Goal: Task Accomplishment & Management: Manage account settings

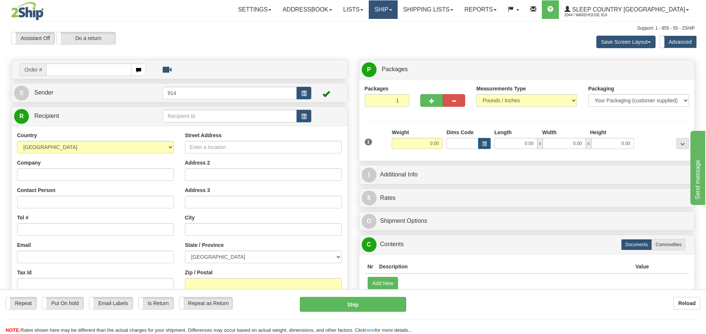
click at [397, 5] on link "Ship" at bounding box center [383, 9] width 29 height 19
click at [369, 6] on link "Lists" at bounding box center [352, 9] width 31 height 19
click at [397, 7] on link "Ship" at bounding box center [383, 9] width 29 height 19
click at [390, 36] on span "OnHold / Order Queue" at bounding box center [363, 36] width 52 height 6
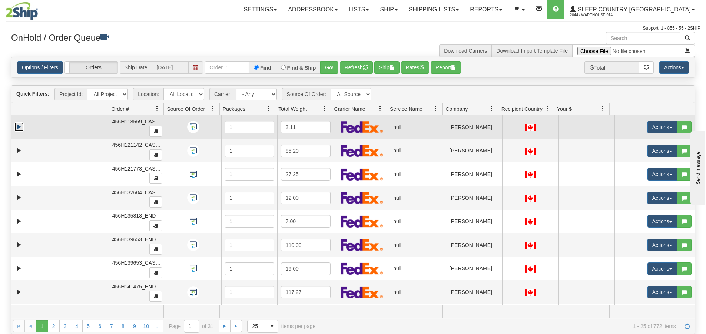
click at [21, 125] on link "Expand" at bounding box center [18, 126] width 9 height 9
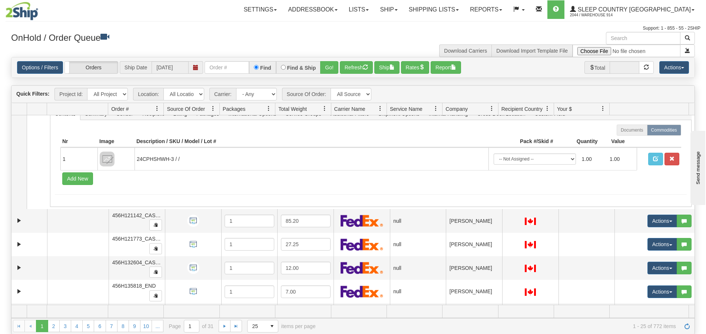
scroll to position [74, 0]
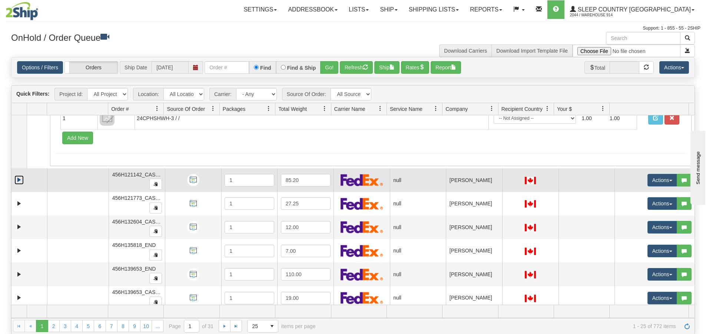
click at [20, 178] on link "Expand" at bounding box center [18, 179] width 9 height 9
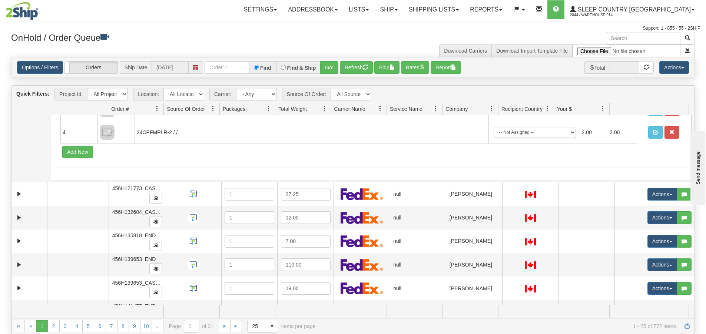
scroll to position [259, 0]
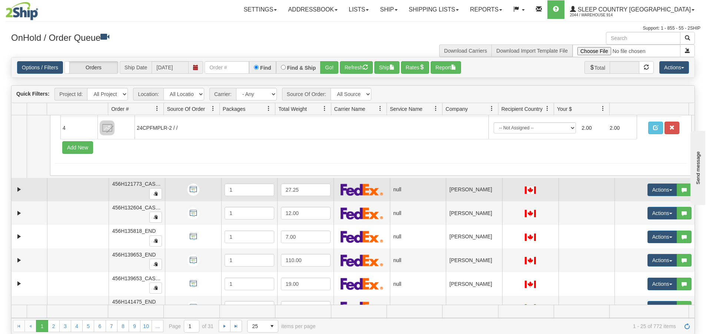
click at [16, 184] on td at bounding box center [29, 190] width 36 height 24
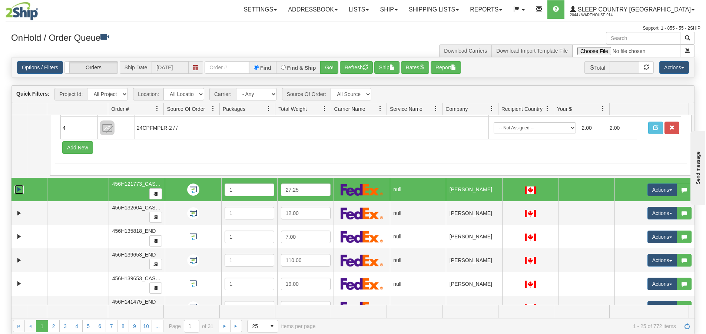
click at [17, 186] on link "Expand" at bounding box center [18, 189] width 9 height 9
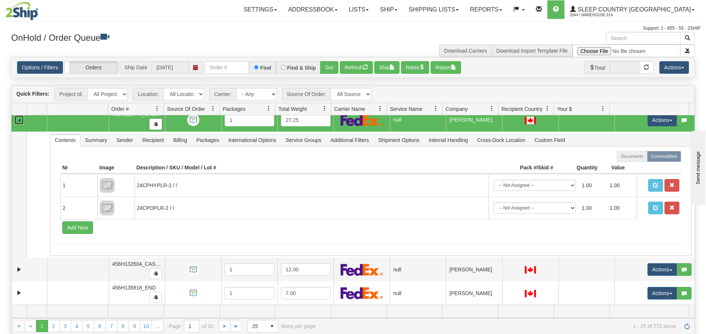
scroll to position [370, 0]
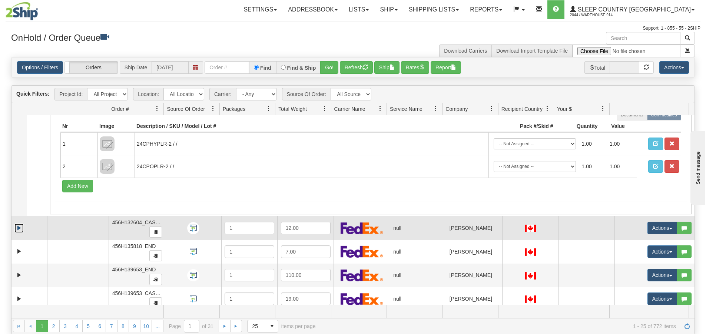
click at [20, 226] on link "Expand" at bounding box center [18, 227] width 9 height 9
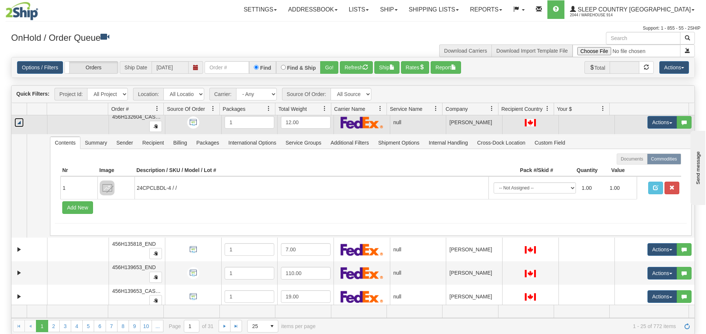
scroll to position [519, 0]
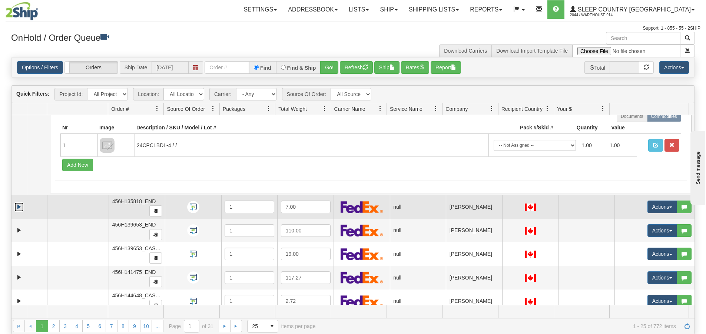
click at [22, 206] on link "Expand" at bounding box center [18, 206] width 9 height 9
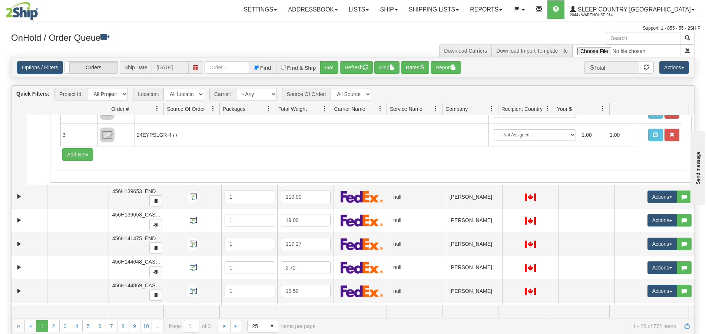
scroll to position [704, 0]
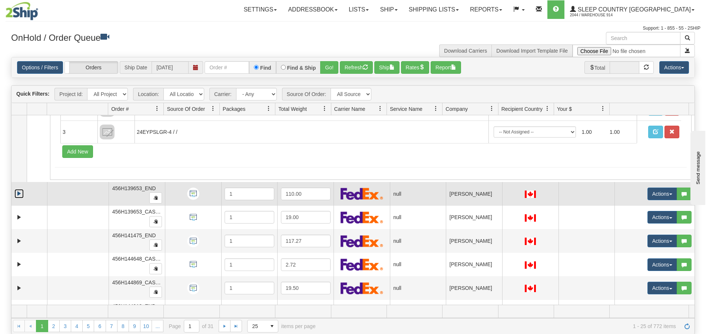
click at [21, 191] on link "Expand" at bounding box center [18, 193] width 9 height 9
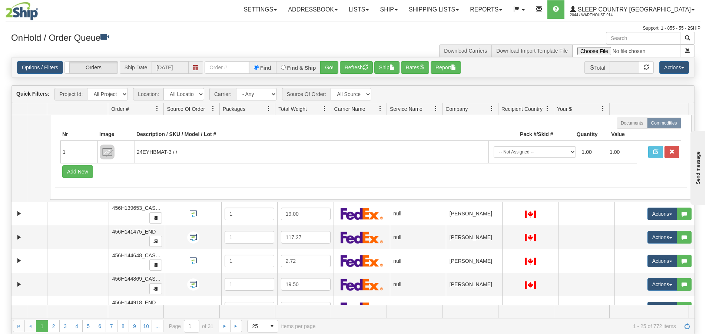
scroll to position [852, 0]
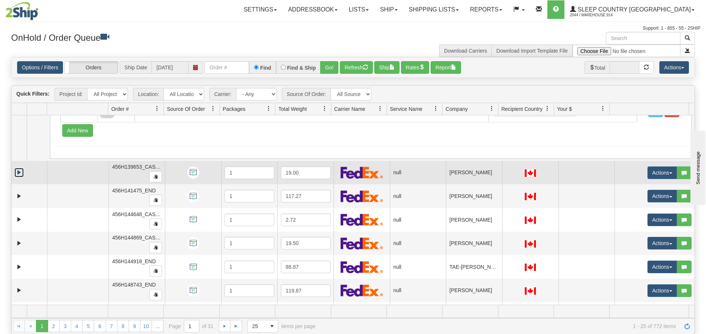
click at [19, 172] on link "Expand" at bounding box center [18, 172] width 9 height 9
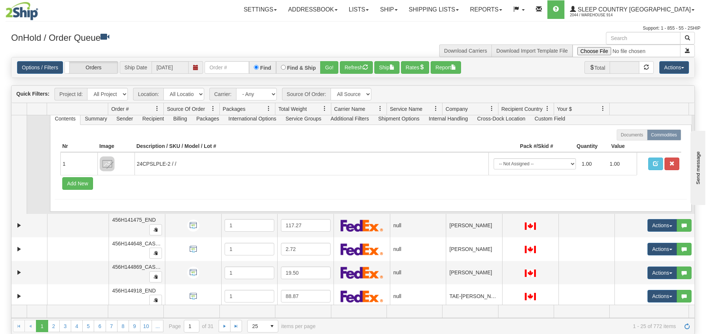
scroll to position [963, 0]
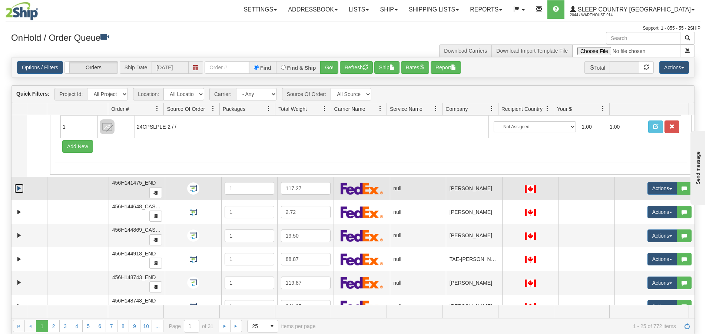
click at [16, 187] on link "Expand" at bounding box center [18, 188] width 9 height 9
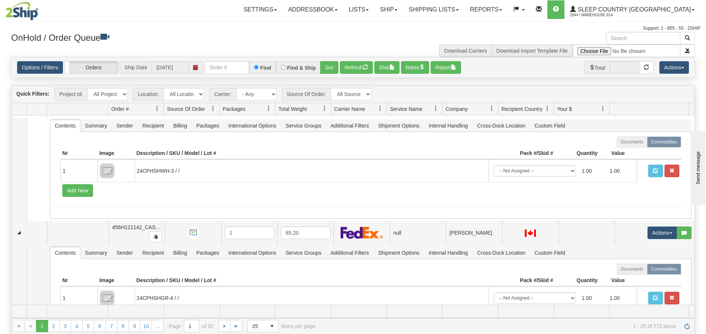
scroll to position [0, 0]
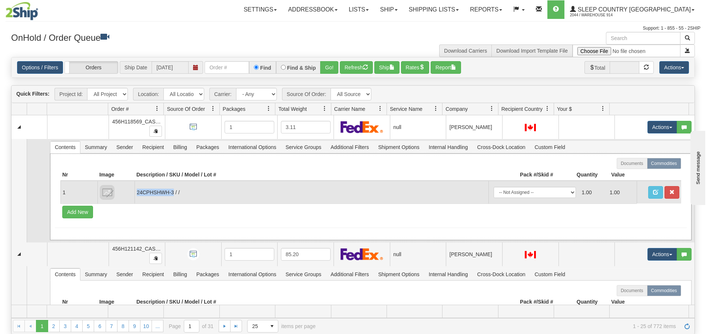
drag, startPoint x: 174, startPoint y: 194, endPoint x: 136, endPoint y: 193, distance: 37.4
click at [136, 193] on td "24CPHSHWH-3 / /" at bounding box center [311, 192] width 354 height 23
copy td "24CPHSHWH-3"
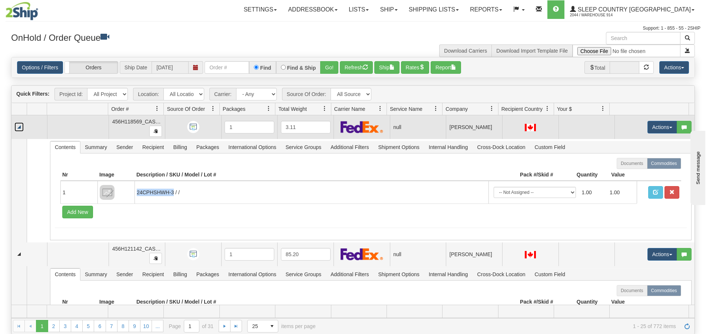
click at [16, 126] on link "Collapse" at bounding box center [18, 126] width 9 height 9
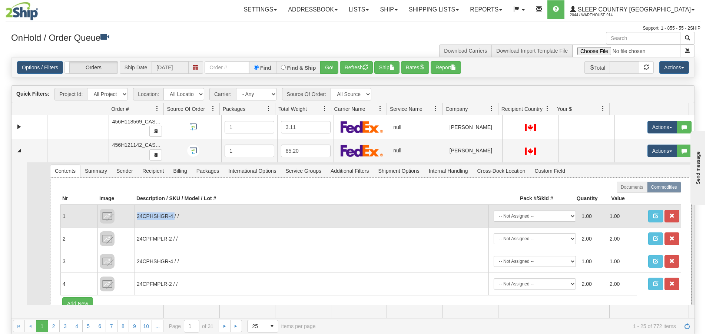
drag, startPoint x: 174, startPoint y: 216, endPoint x: 137, endPoint y: 213, distance: 37.5
click at [137, 213] on td "24CPHSHGR-4 / /" at bounding box center [311, 215] width 354 height 23
copy td "24CPHSHGR-4"
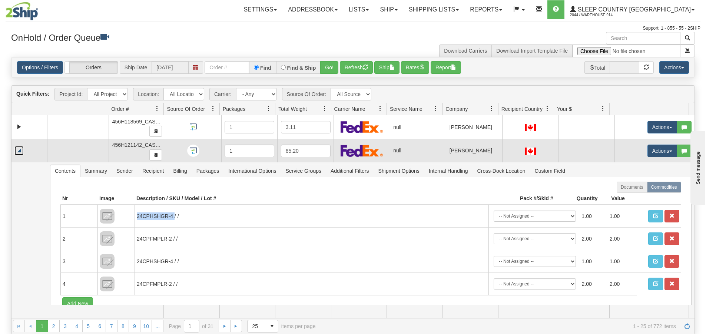
click at [21, 152] on link "Collapse" at bounding box center [18, 150] width 9 height 9
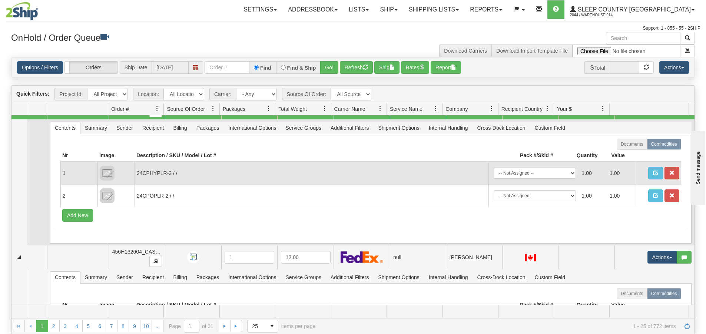
scroll to position [74, 0]
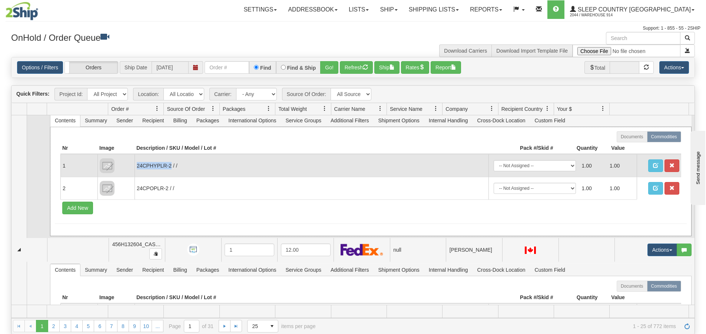
drag, startPoint x: 172, startPoint y: 166, endPoint x: 136, endPoint y: 167, distance: 36.3
click at [136, 167] on td "24CPHYPLR-2 / /" at bounding box center [311, 165] width 354 height 23
copy td "24CPHYPLR-2"
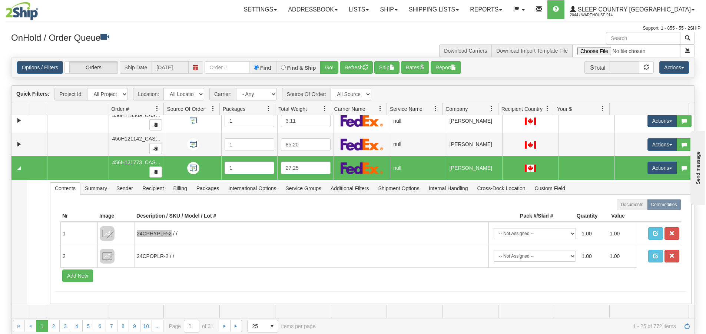
scroll to position [0, 0]
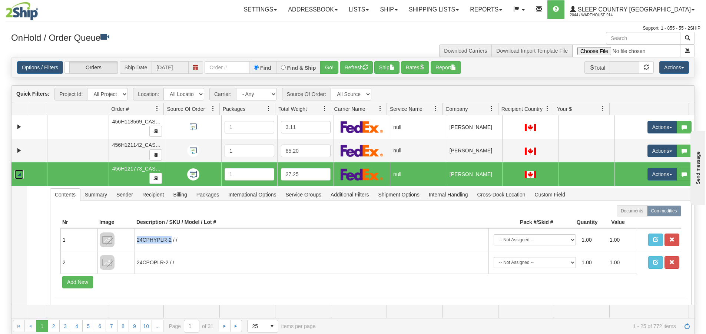
click at [20, 174] on link "Collapse" at bounding box center [18, 174] width 9 height 9
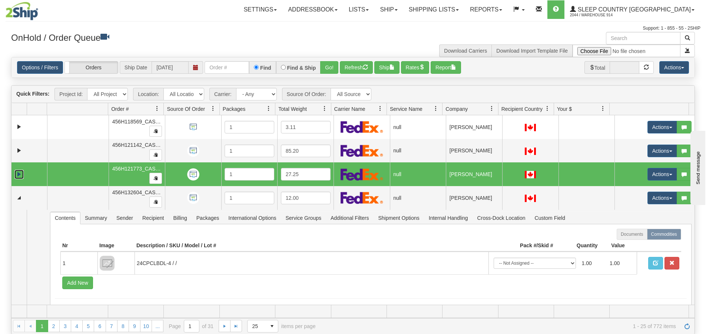
scroll to position [37, 0]
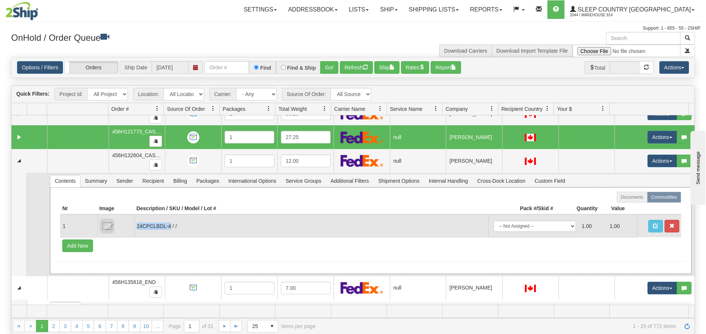
drag, startPoint x: 170, startPoint y: 225, endPoint x: 137, endPoint y: 223, distance: 33.4
click at [137, 223] on td "24CPCLBDL-4 / /" at bounding box center [311, 225] width 354 height 23
copy td "24CPCLBDL-4"
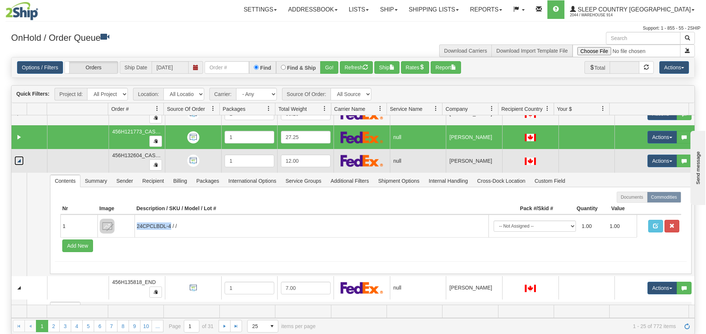
click at [19, 164] on link "Collapse" at bounding box center [18, 160] width 9 height 9
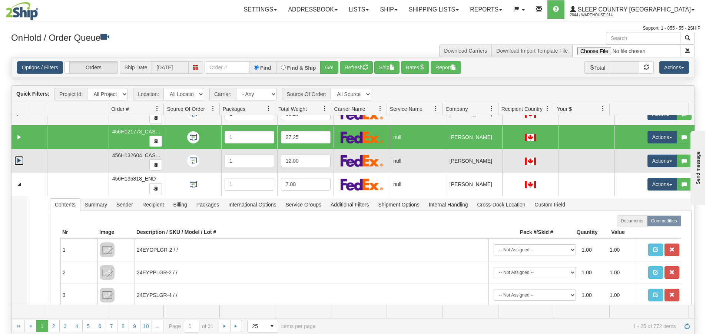
scroll to position [74, 0]
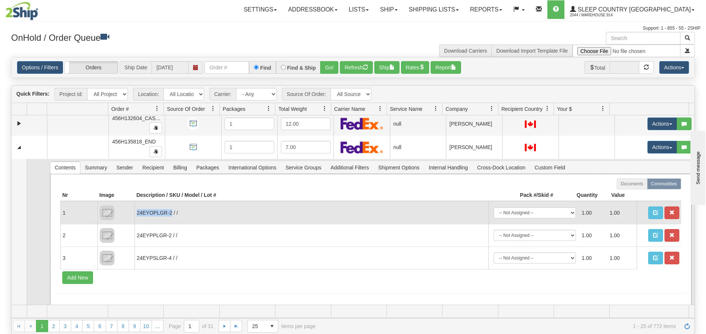
drag, startPoint x: 171, startPoint y: 213, endPoint x: 138, endPoint y: 213, distance: 33.0
click at [138, 213] on td "24EYOPLGR-2 / /" at bounding box center [311, 212] width 354 height 23
copy td "24EYOPLGR-2"
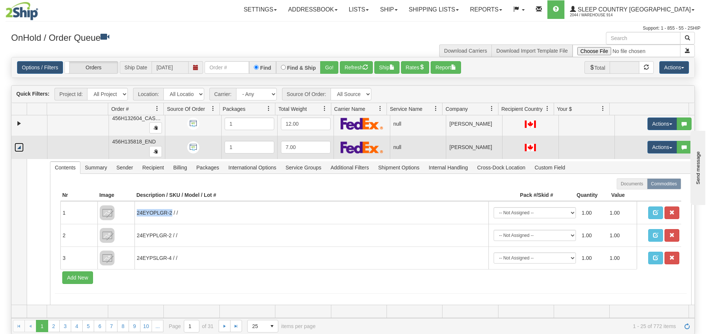
click at [20, 149] on link "Collapse" at bounding box center [18, 147] width 9 height 9
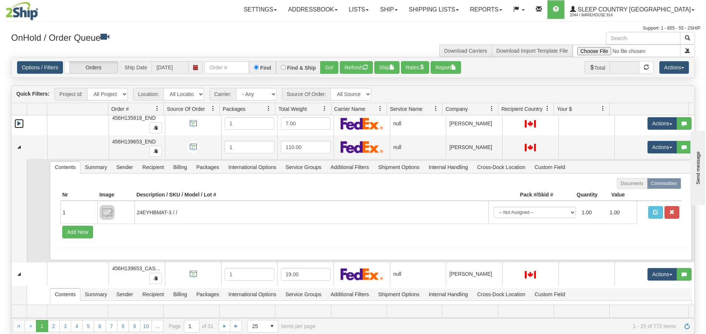
scroll to position [111, 0]
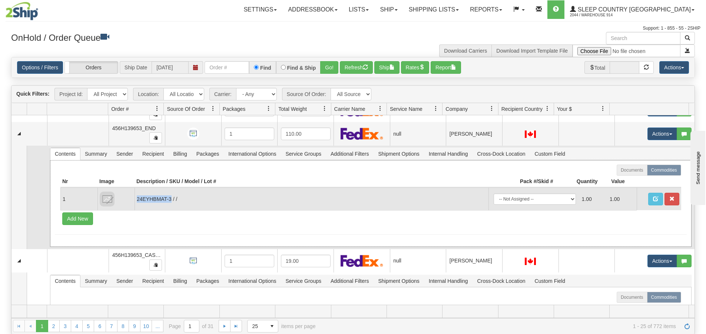
drag, startPoint x: 170, startPoint y: 199, endPoint x: 137, endPoint y: 194, distance: 33.2
click at [137, 194] on td "24EYHBMAT-3 / /" at bounding box center [311, 198] width 354 height 23
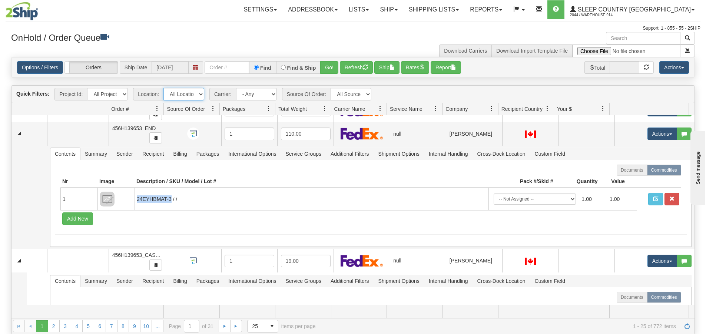
click at [188, 94] on select "All Locations 914 9009 [GEOGRAPHIC_DATA] SLE BEDDN ZINUC" at bounding box center [183, 94] width 41 height 13
select select "7603"
click at [163, 88] on select "All Locations 914 9009 [GEOGRAPHIC_DATA] SLE BEDDN ZINUC" at bounding box center [183, 94] width 41 height 13
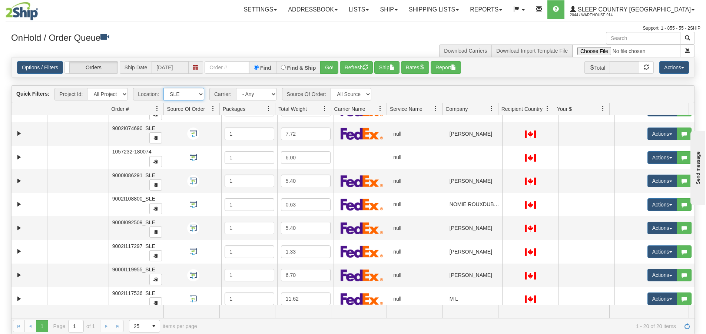
scroll to position [0, 0]
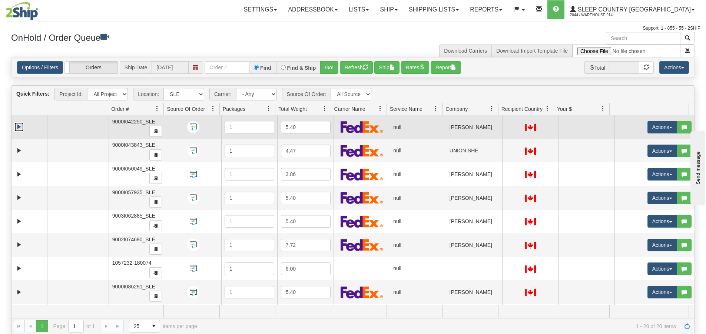
click at [19, 125] on link "Expand" at bounding box center [18, 126] width 9 height 9
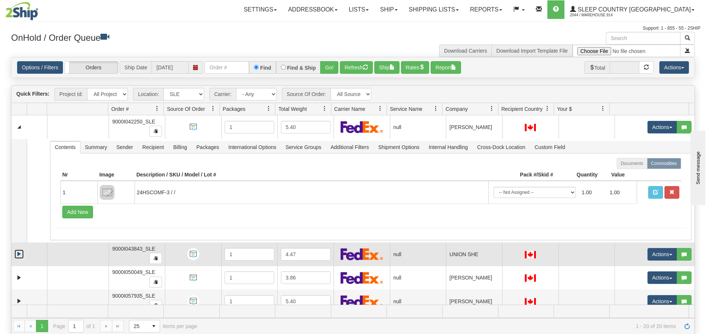
click at [20, 253] on link "Expand" at bounding box center [18, 253] width 9 height 9
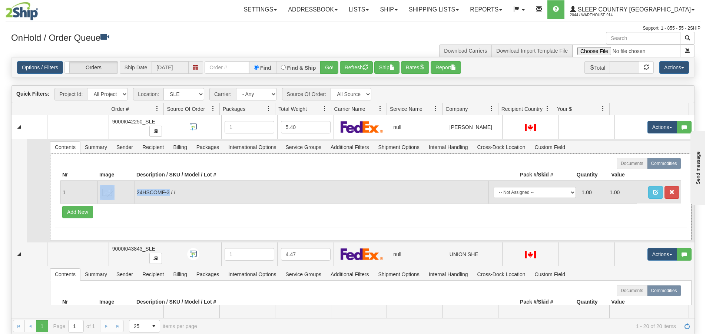
drag, startPoint x: 168, startPoint y: 192, endPoint x: 133, endPoint y: 200, distance: 36.0
click at [133, 200] on tr "1 24HSCOMF-3 / / -- Not Assigned -- Package 1 1.00 1.00" at bounding box center [370, 192] width 620 height 23
copy tr "24HSCOMF-3"
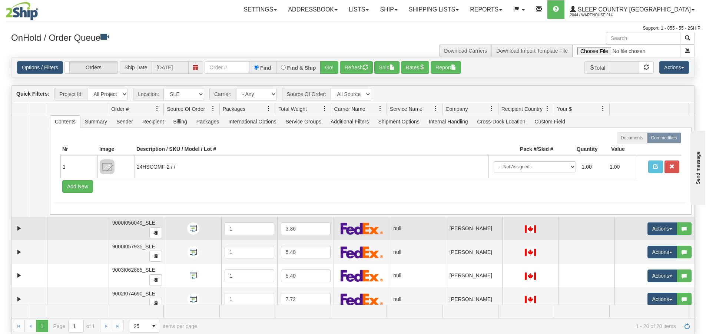
scroll to position [222, 0]
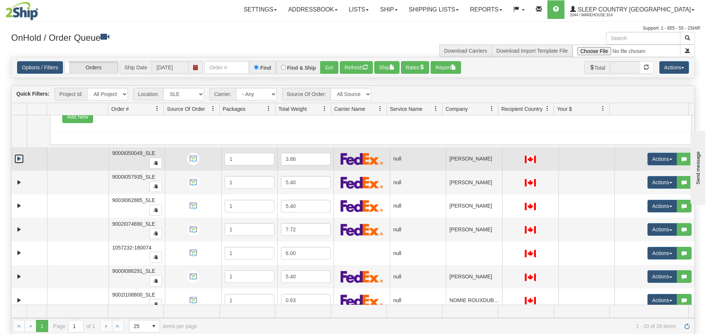
click at [19, 160] on link "Expand" at bounding box center [18, 158] width 9 height 9
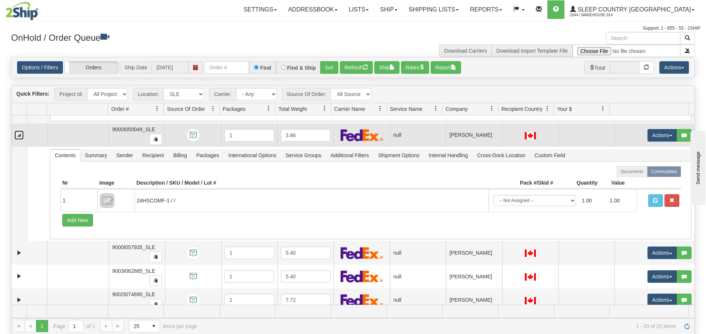
scroll to position [259, 0]
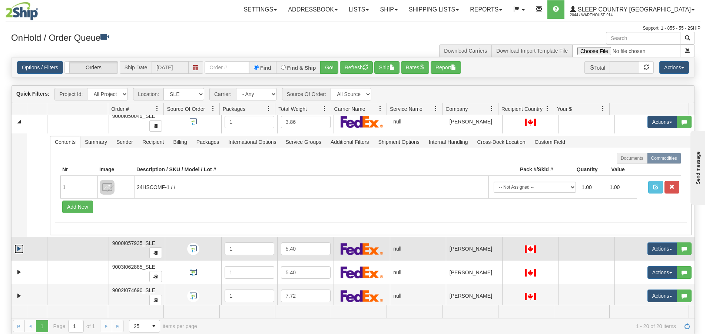
click at [19, 247] on link "Expand" at bounding box center [18, 248] width 9 height 9
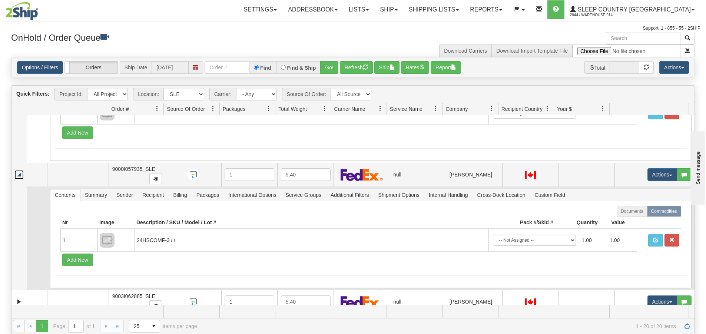
scroll to position [407, 0]
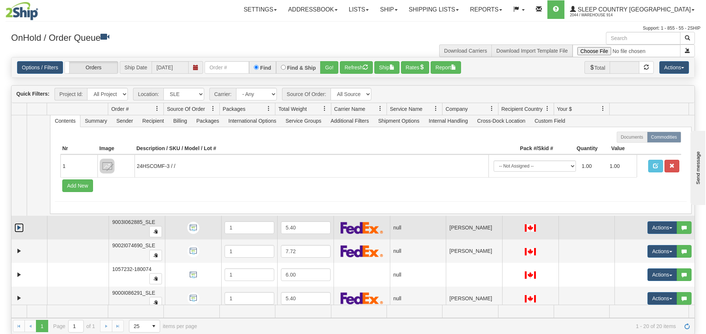
click at [21, 230] on link "Expand" at bounding box center [18, 227] width 9 height 9
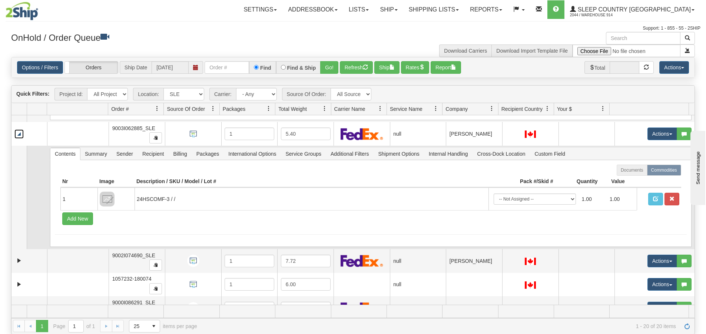
scroll to position [556, 0]
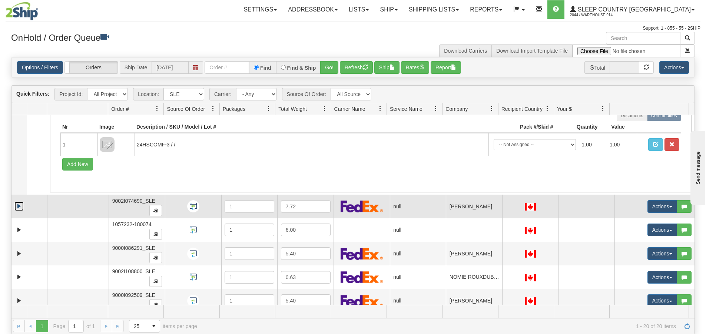
click at [19, 205] on link "Expand" at bounding box center [18, 205] width 9 height 9
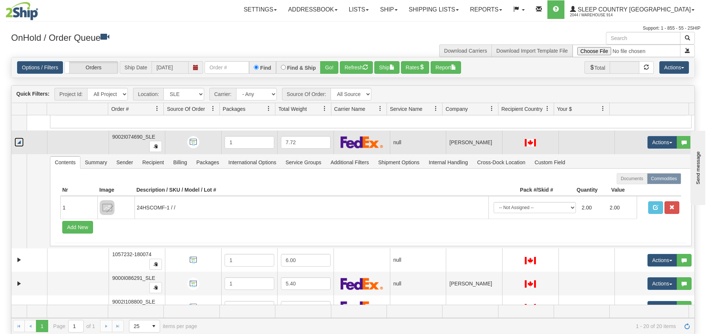
scroll to position [630, 0]
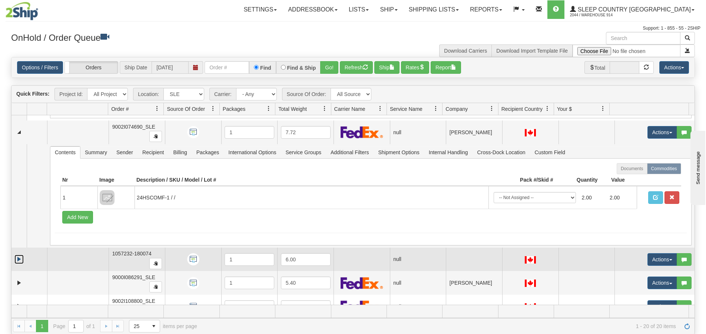
click at [18, 254] on link "Expand" at bounding box center [18, 258] width 9 height 9
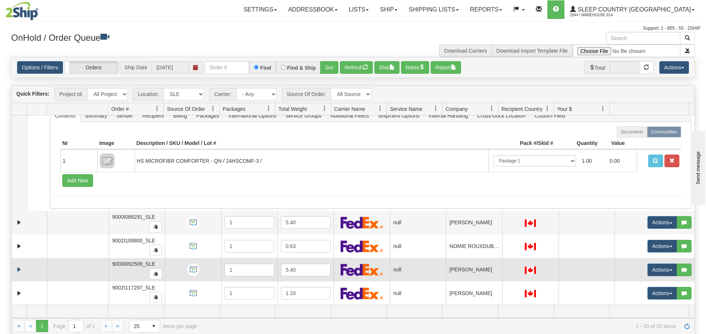
scroll to position [815, 0]
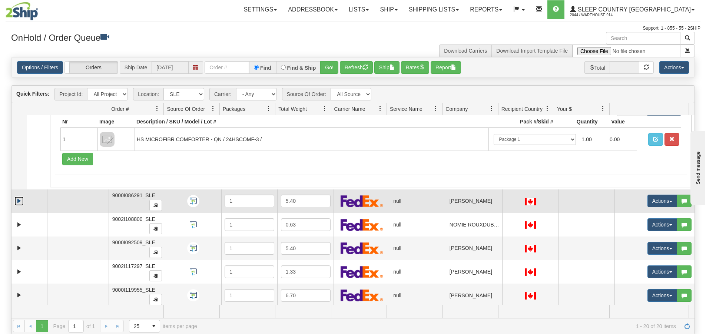
click at [20, 201] on link "Expand" at bounding box center [18, 200] width 9 height 9
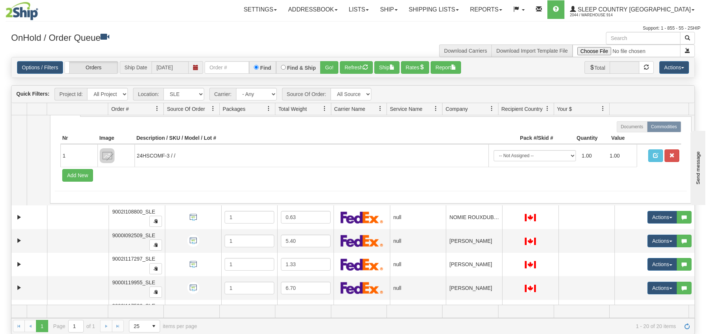
scroll to position [926, 0]
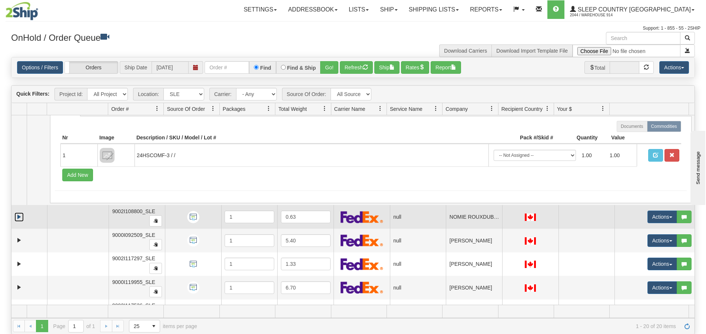
click at [21, 217] on link "Expand" at bounding box center [18, 216] width 9 height 9
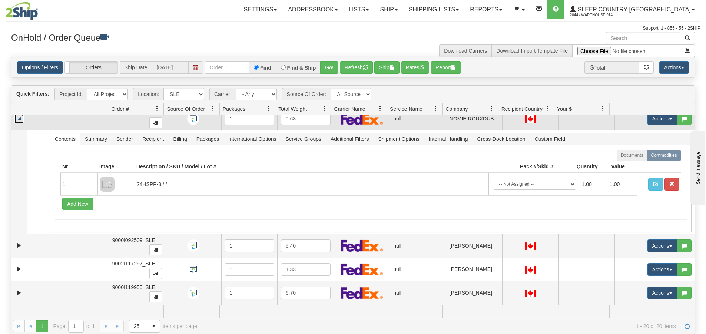
scroll to position [1037, 0]
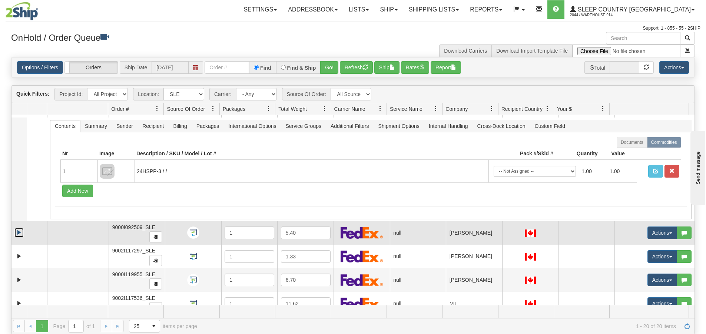
click at [19, 229] on link "Expand" at bounding box center [18, 232] width 9 height 9
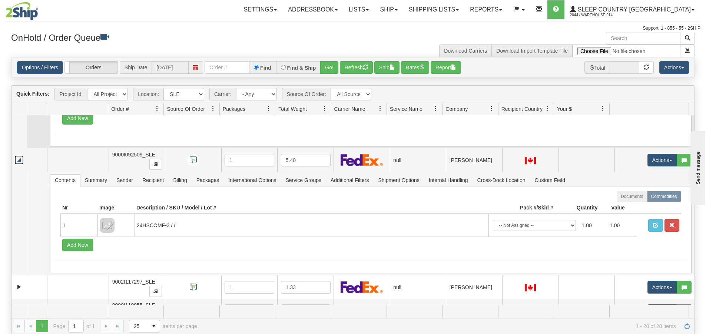
scroll to position [1148, 0]
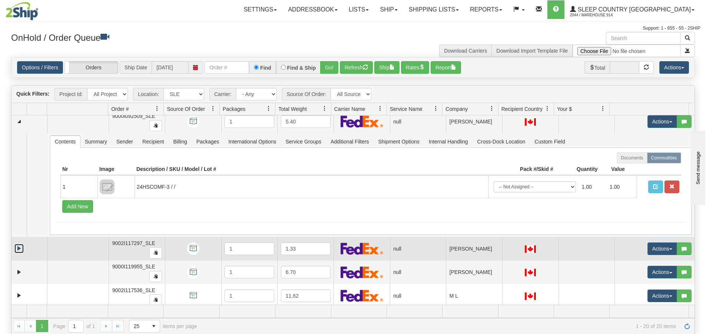
click at [19, 246] on link "Expand" at bounding box center [18, 248] width 9 height 9
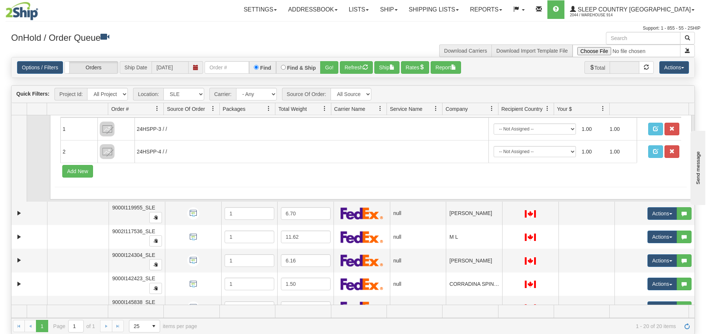
scroll to position [1333, 0]
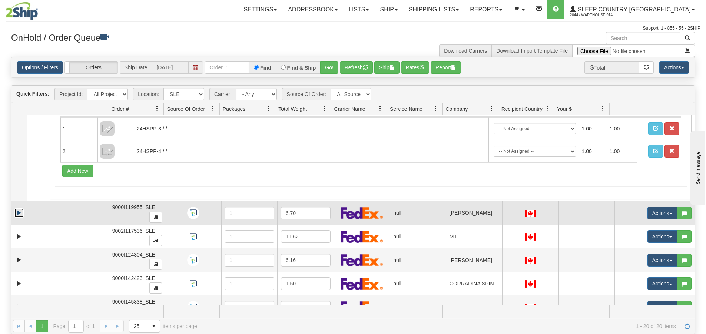
click at [21, 215] on link "Expand" at bounding box center [18, 212] width 9 height 9
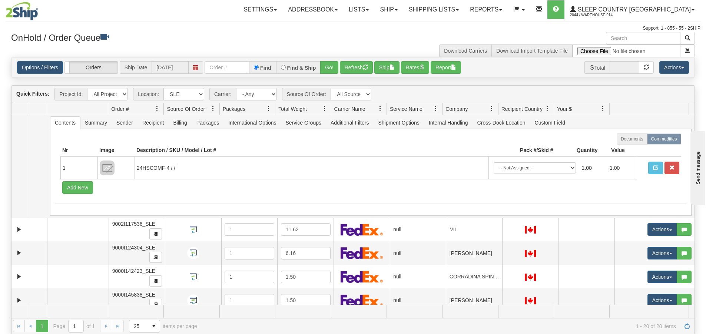
scroll to position [1445, 0]
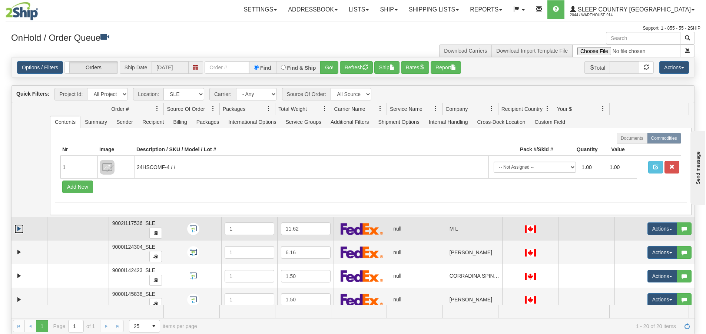
click at [17, 229] on link "Expand" at bounding box center [18, 228] width 9 height 9
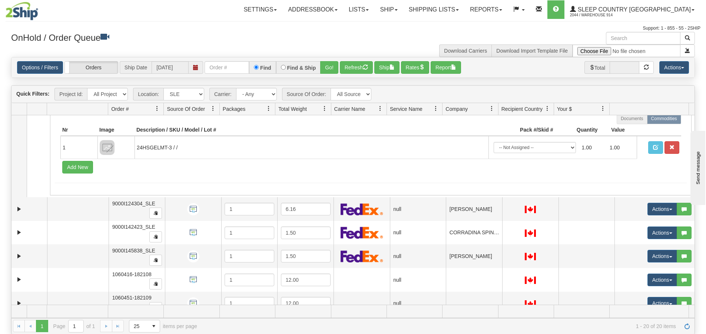
scroll to position [1593, 0]
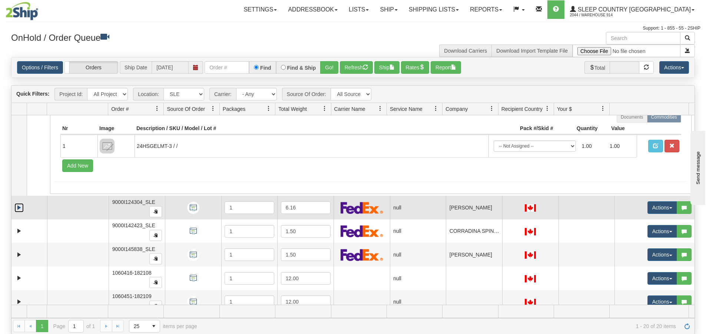
click at [20, 207] on link "Expand" at bounding box center [18, 207] width 9 height 9
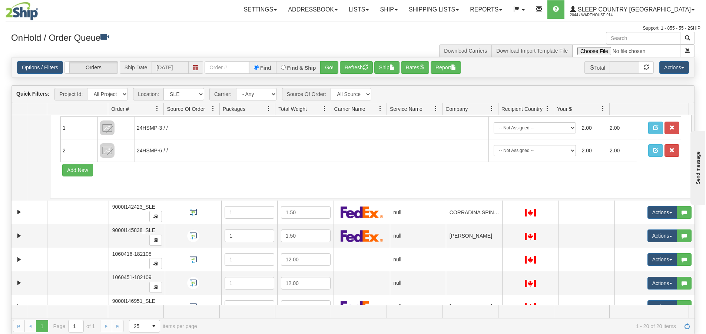
scroll to position [1741, 0]
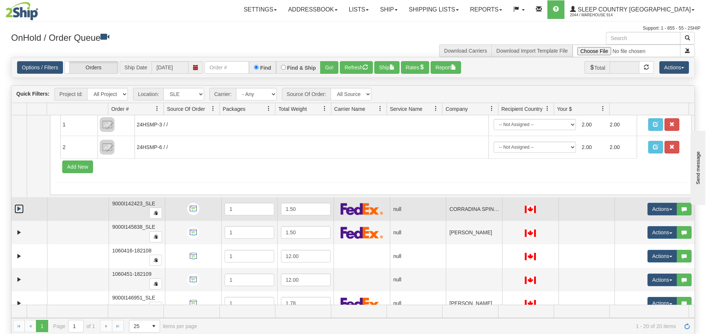
click at [18, 207] on link "Expand" at bounding box center [18, 208] width 9 height 9
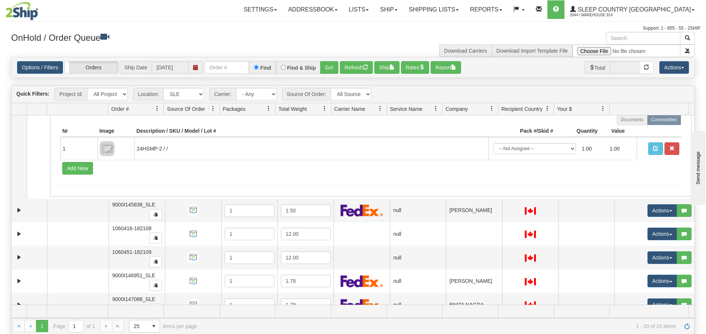
scroll to position [1878, 0]
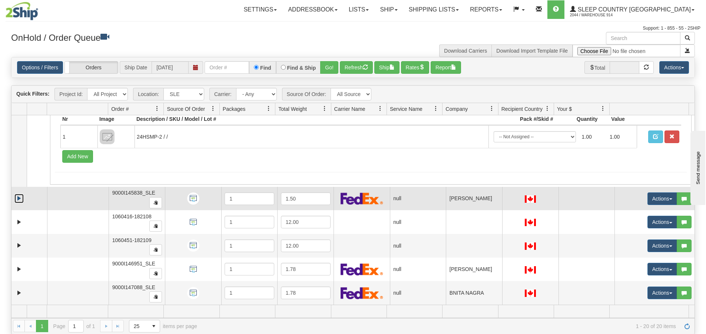
click at [19, 199] on link "Expand" at bounding box center [18, 198] width 9 height 9
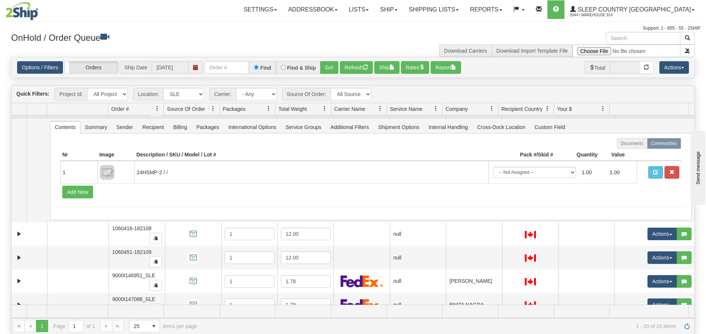
scroll to position [1982, 0]
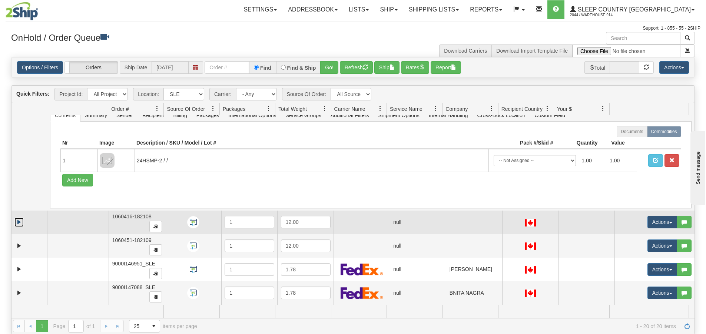
click at [20, 220] on link "Expand" at bounding box center [18, 221] width 9 height 9
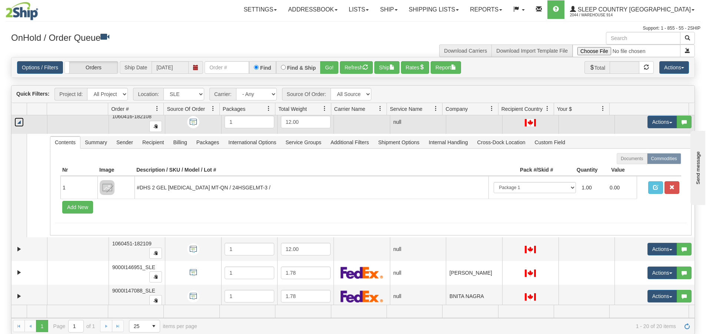
scroll to position [2085, 0]
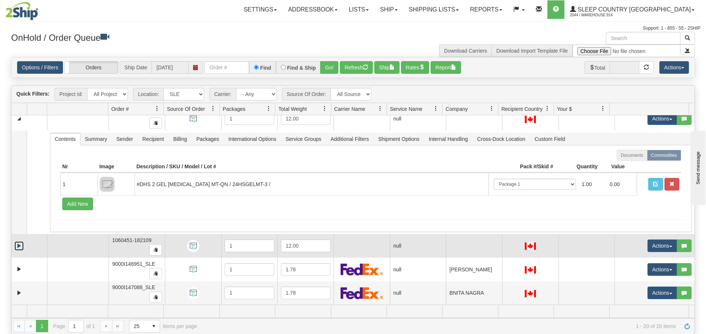
click at [19, 246] on link "Expand" at bounding box center [18, 245] width 9 height 9
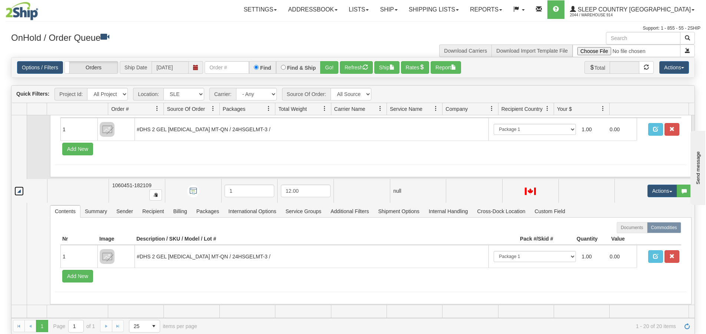
scroll to position [2188, 0]
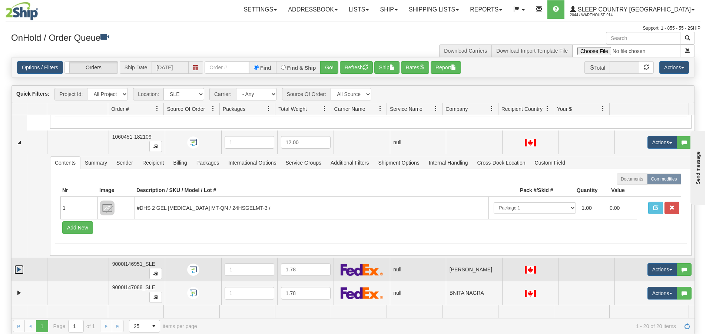
click at [20, 272] on link "Expand" at bounding box center [18, 269] width 9 height 9
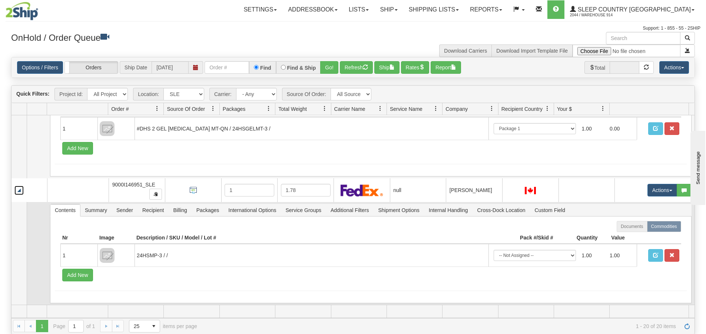
scroll to position [2292, 0]
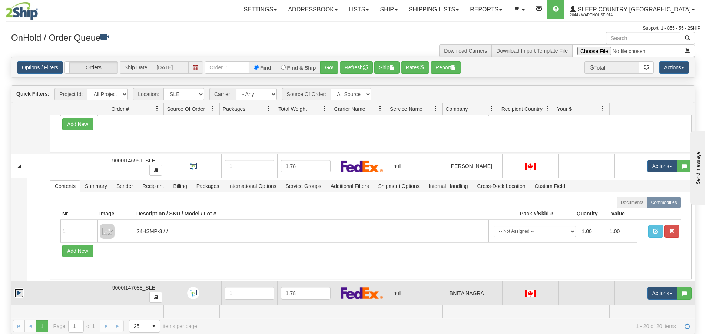
click at [20, 292] on link "Expand" at bounding box center [18, 292] width 9 height 9
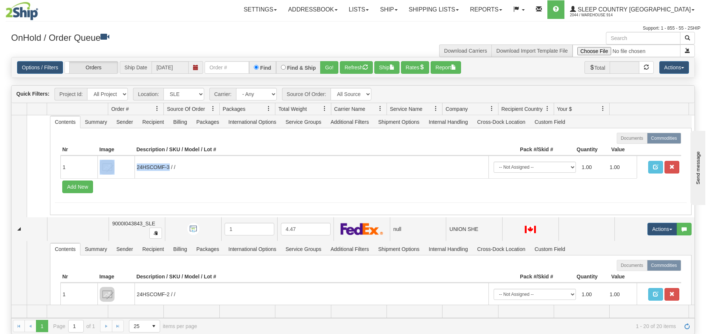
scroll to position [0, 0]
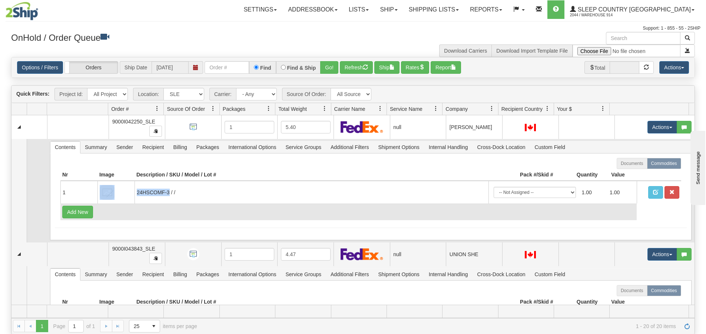
copy tr "24HSCOMF-3"
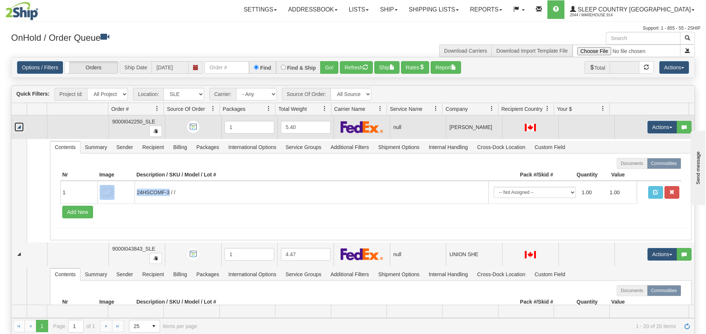
click at [19, 128] on link "Collapse" at bounding box center [18, 126] width 9 height 9
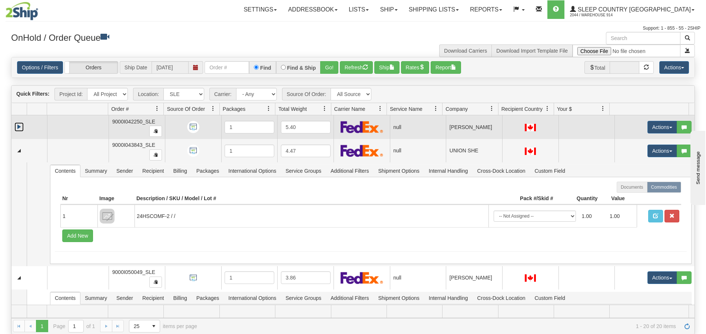
scroll to position [37, 0]
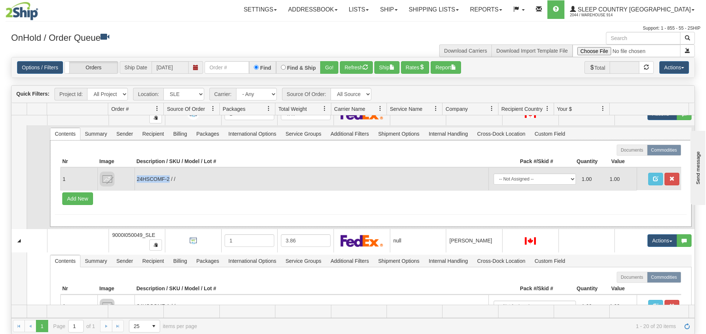
drag, startPoint x: 168, startPoint y: 180, endPoint x: 137, endPoint y: 180, distance: 30.4
click at [137, 180] on td "24HSCOMF-2 / /" at bounding box center [311, 178] width 354 height 23
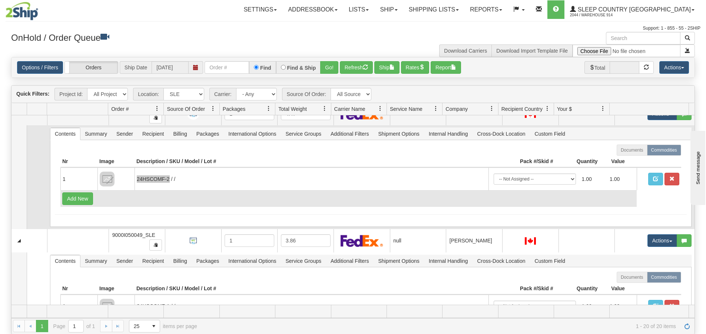
scroll to position [0, 0]
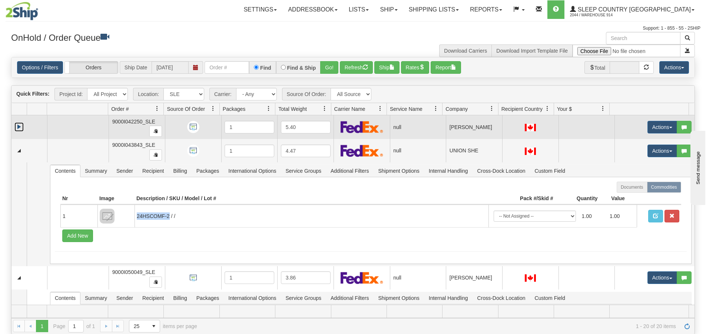
click at [20, 125] on link "Expand" at bounding box center [18, 126] width 9 height 9
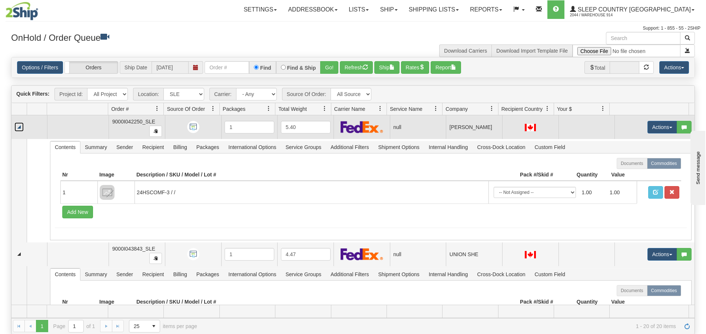
click at [20, 125] on link "Collapse" at bounding box center [18, 126] width 9 height 9
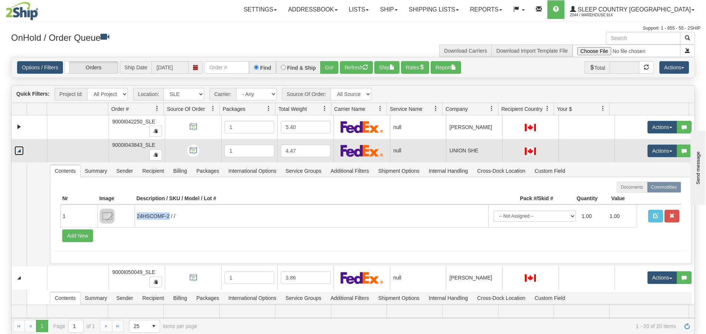
click at [19, 150] on link "Collapse" at bounding box center [18, 150] width 9 height 9
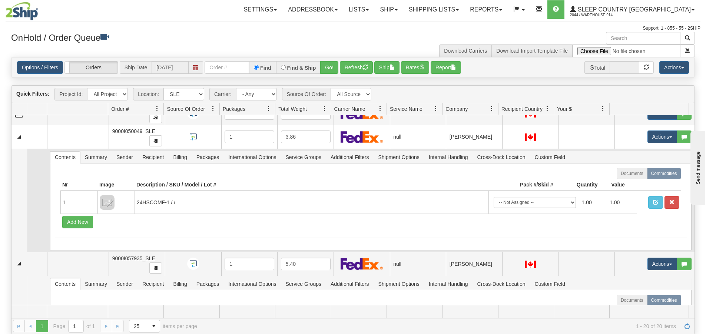
scroll to position [37, 0]
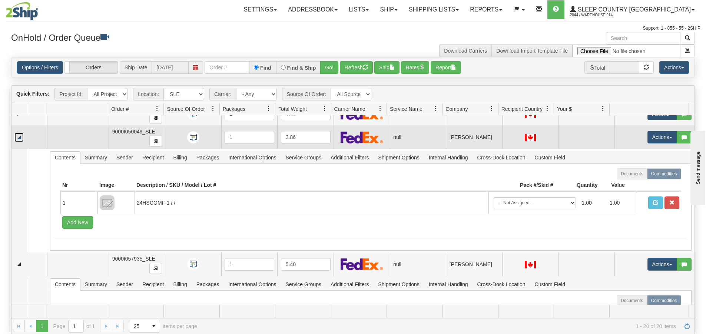
click at [21, 137] on link "Collapse" at bounding box center [18, 137] width 9 height 9
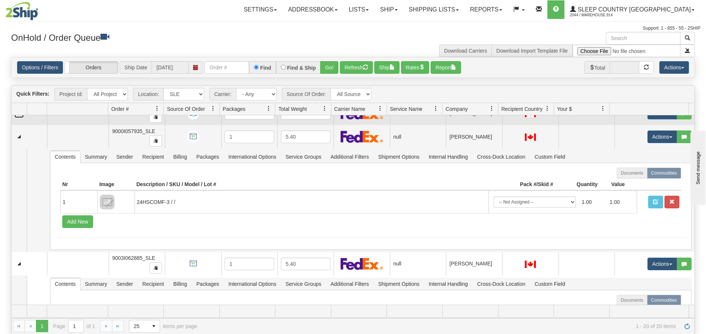
scroll to position [74, 0]
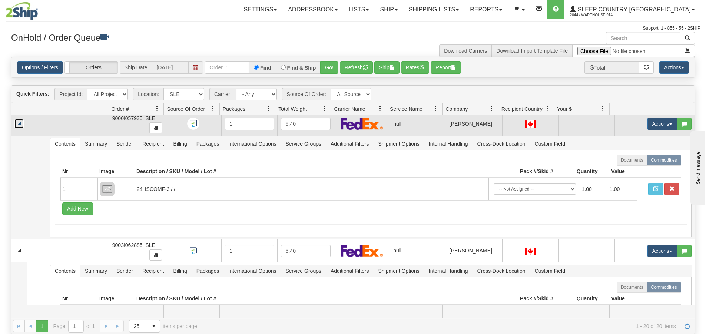
click at [18, 124] on link "Collapse" at bounding box center [18, 123] width 9 height 9
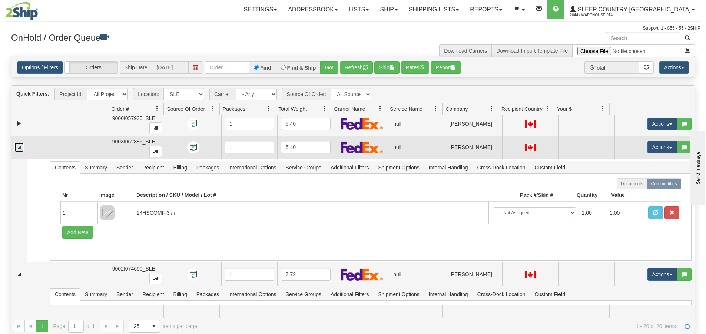
click at [18, 143] on link "Collapse" at bounding box center [18, 147] width 9 height 9
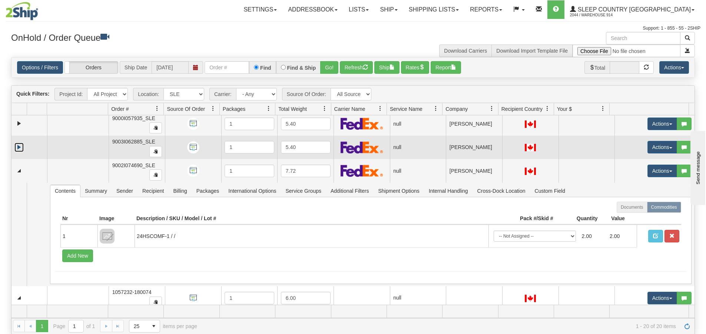
scroll to position [111, 0]
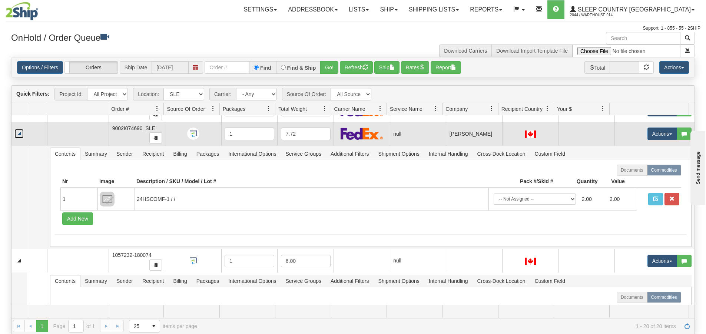
click at [22, 130] on link "Collapse" at bounding box center [18, 133] width 9 height 9
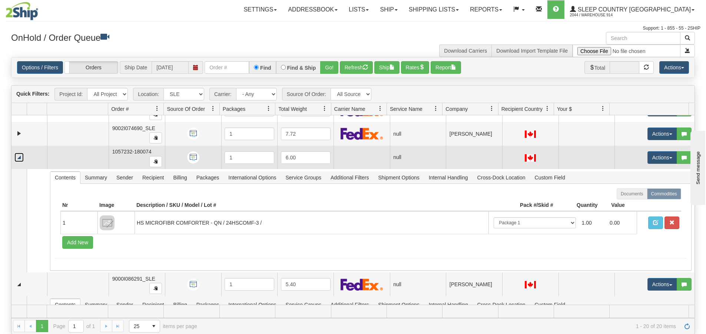
click at [21, 156] on link "Collapse" at bounding box center [18, 157] width 9 height 9
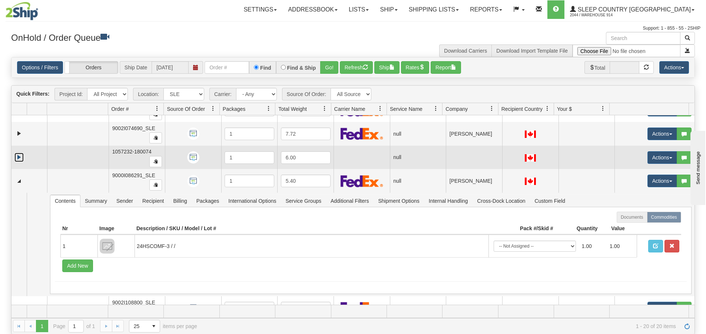
scroll to position [148, 0]
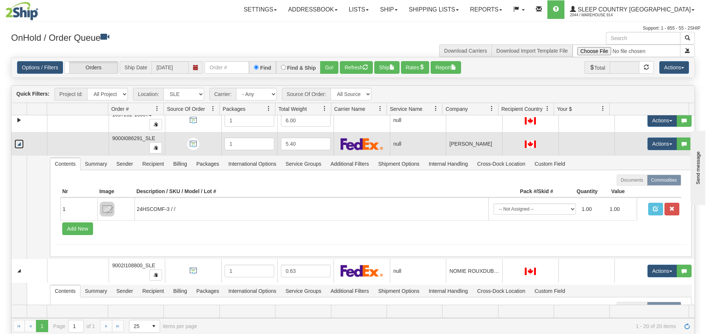
click at [19, 146] on link "Collapse" at bounding box center [18, 143] width 9 height 9
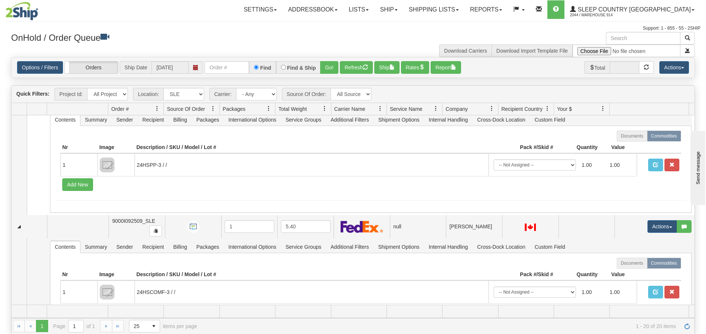
scroll to position [222, 0]
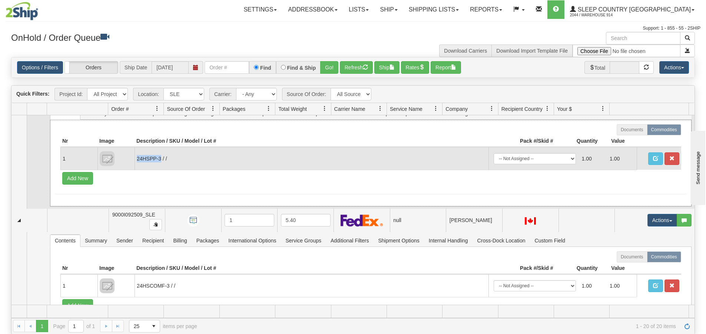
drag, startPoint x: 161, startPoint y: 157, endPoint x: 137, endPoint y: 158, distance: 23.3
click at [137, 158] on td "24HSPP-3 / /" at bounding box center [311, 158] width 354 height 23
copy td "24HSPP-3"
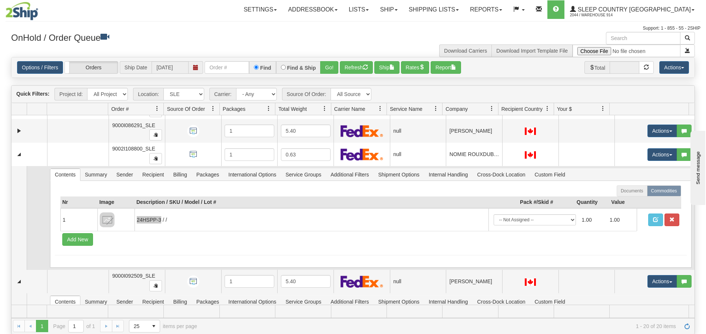
scroll to position [148, 0]
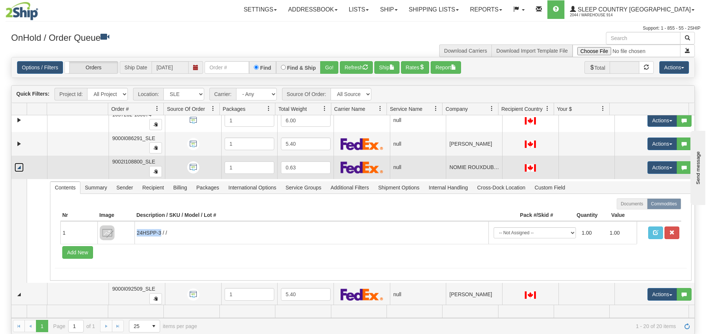
click at [16, 167] on link "Collapse" at bounding box center [18, 167] width 9 height 9
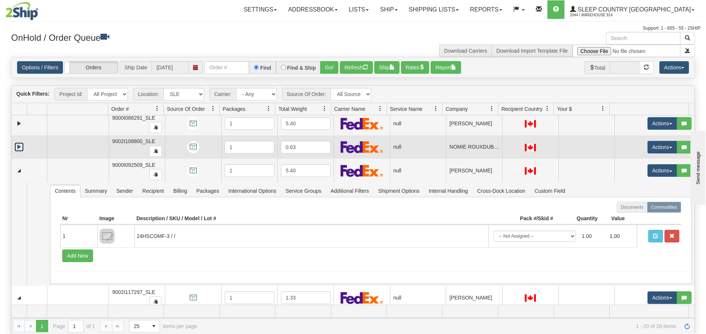
scroll to position [185, 0]
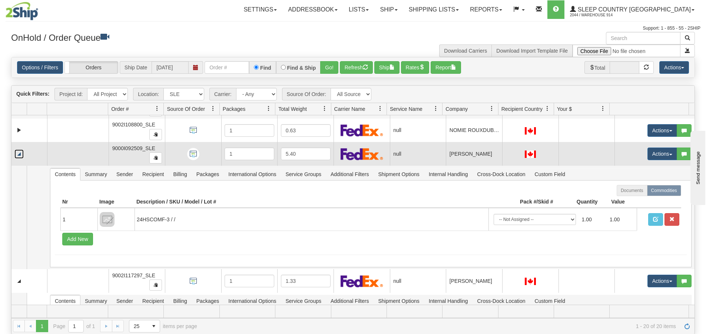
click at [19, 153] on link "Collapse" at bounding box center [18, 153] width 9 height 9
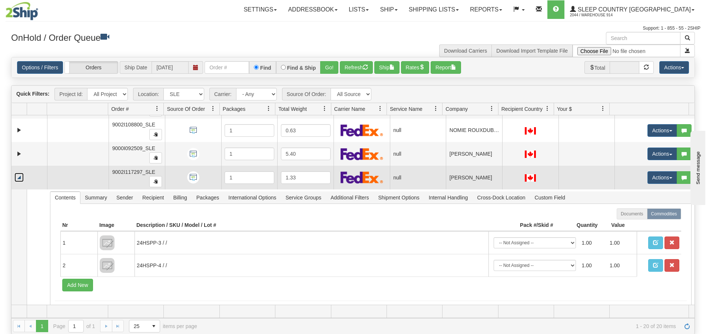
click at [22, 179] on link "Collapse" at bounding box center [18, 177] width 9 height 9
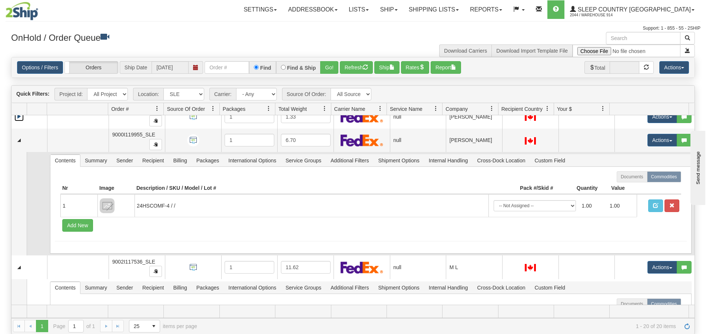
scroll to position [259, 0]
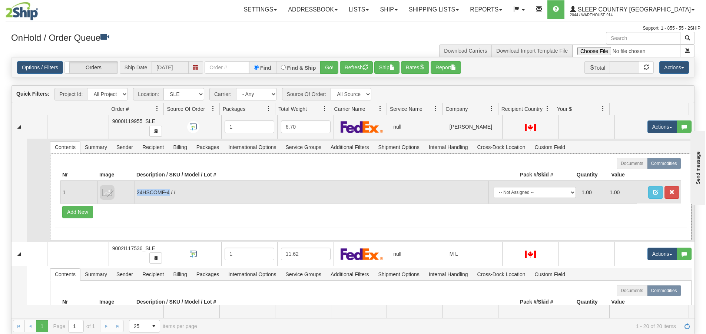
drag, startPoint x: 170, startPoint y: 191, endPoint x: 136, endPoint y: 193, distance: 33.7
click at [136, 193] on td "24HSCOMF-4 / /" at bounding box center [311, 192] width 354 height 23
copy td "24HSCOMF-4"
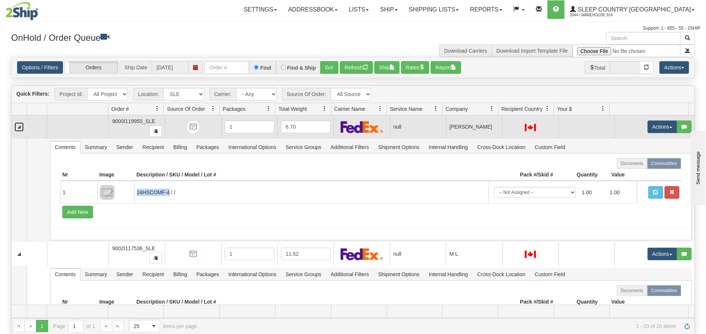
click at [24, 129] on link "Collapse" at bounding box center [18, 126] width 9 height 9
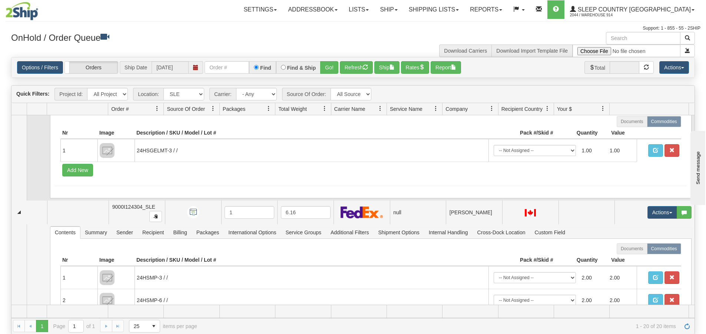
scroll to position [333, 0]
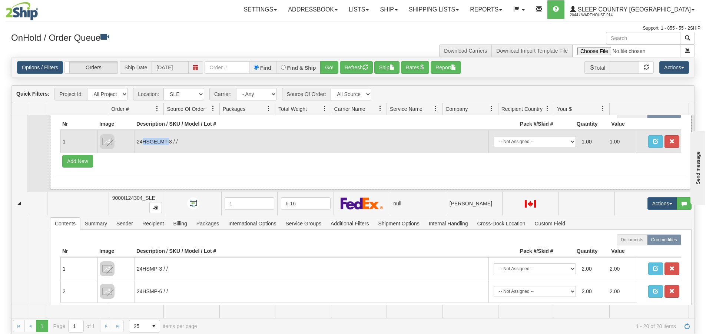
drag, startPoint x: 170, startPoint y: 140, endPoint x: 141, endPoint y: 143, distance: 28.7
click at [141, 143] on td "24HSGELMT-3 / /" at bounding box center [311, 141] width 354 height 23
drag, startPoint x: 172, startPoint y: 141, endPoint x: 130, endPoint y: 142, distance: 41.5
click at [130, 142] on tr "1 24HSGELMT-3 / / -- Not Assigned -- Package 1 1.00 1.00" at bounding box center [370, 141] width 620 height 23
copy tr "24HSGELMT-3"
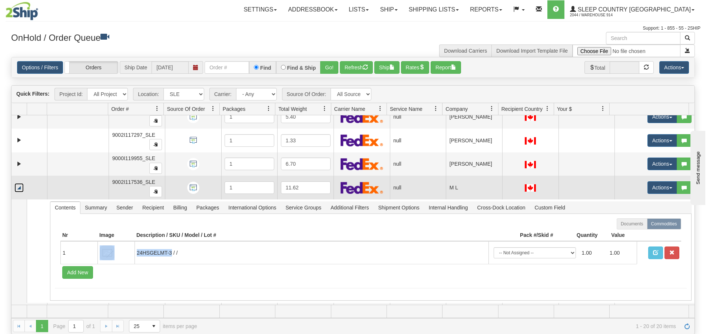
click at [19, 187] on link "Collapse" at bounding box center [18, 187] width 9 height 9
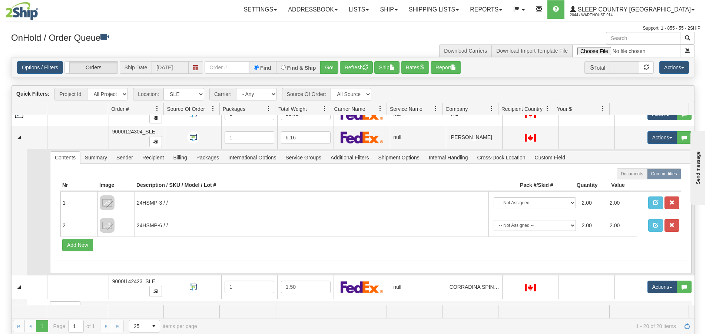
scroll to position [296, 0]
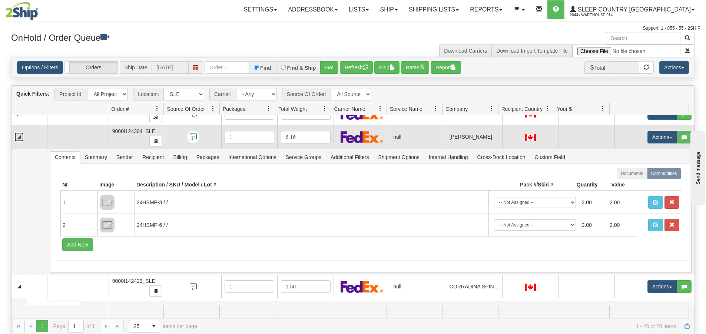
click at [22, 137] on link "Collapse" at bounding box center [18, 136] width 9 height 9
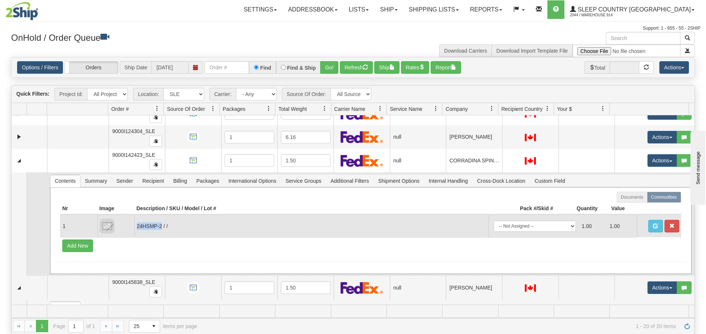
drag, startPoint x: 161, startPoint y: 224, endPoint x: 137, endPoint y: 226, distance: 24.1
click at [137, 226] on td "24HSMP-2 / /" at bounding box center [311, 225] width 354 height 23
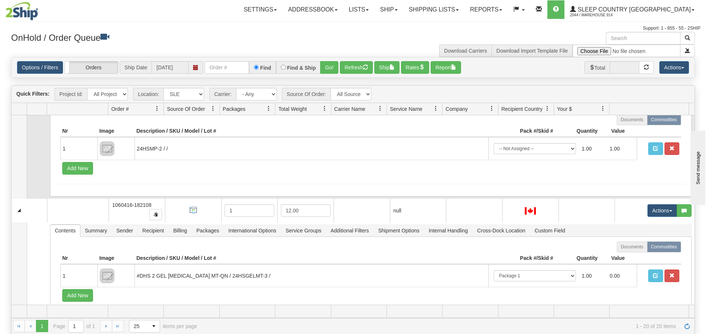
scroll to position [519, 0]
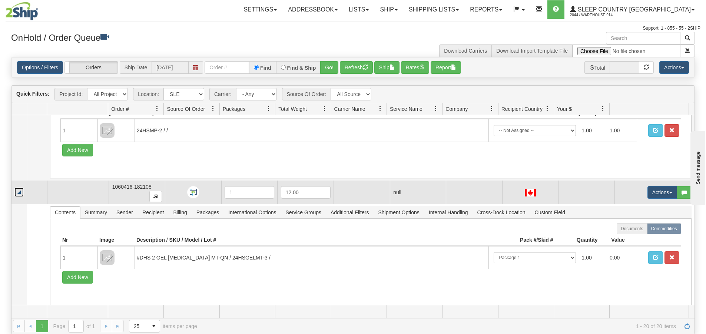
click at [19, 195] on link "Collapse" at bounding box center [18, 191] width 9 height 9
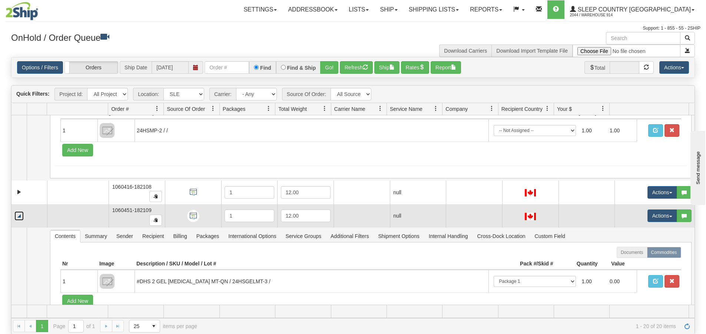
click at [17, 217] on link "Collapse" at bounding box center [18, 215] width 9 height 9
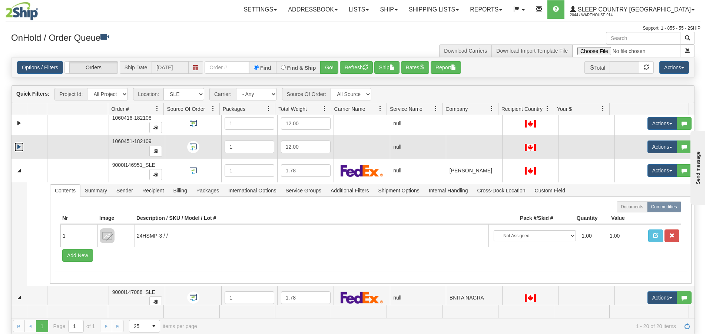
scroll to position [593, 0]
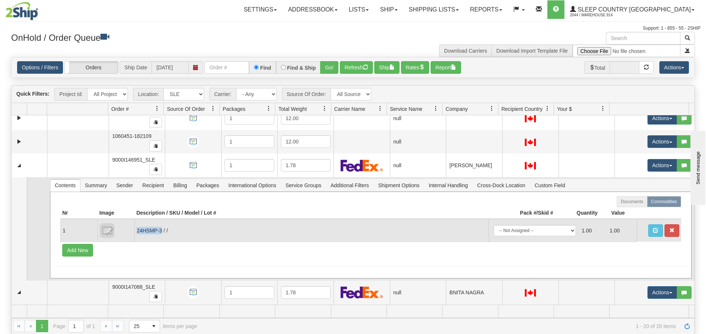
drag, startPoint x: 162, startPoint y: 232, endPoint x: 136, endPoint y: 231, distance: 25.9
click at [136, 231] on td "24HSMP-3 / /" at bounding box center [311, 230] width 354 height 23
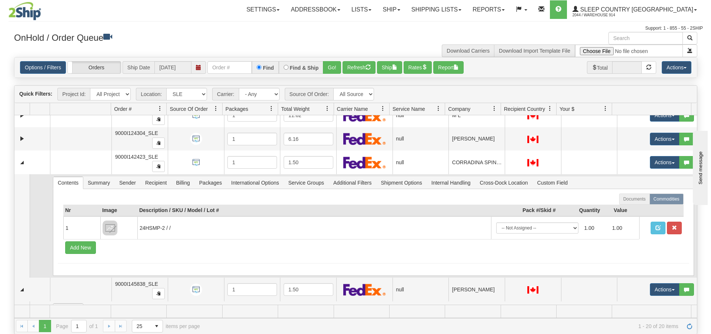
scroll to position [288, 0]
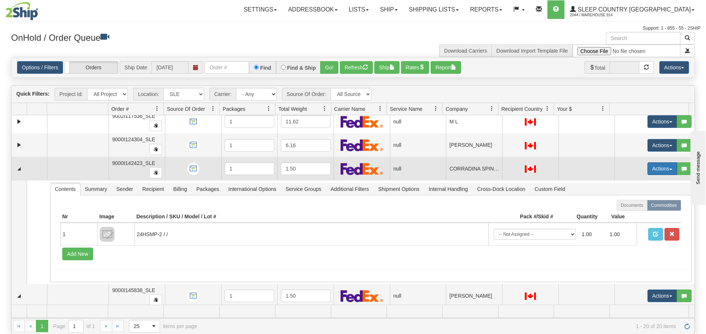
click at [655, 171] on button "Actions" at bounding box center [662, 168] width 30 height 13
click at [628, 184] on span "Open" at bounding box center [629, 183] width 18 height 6
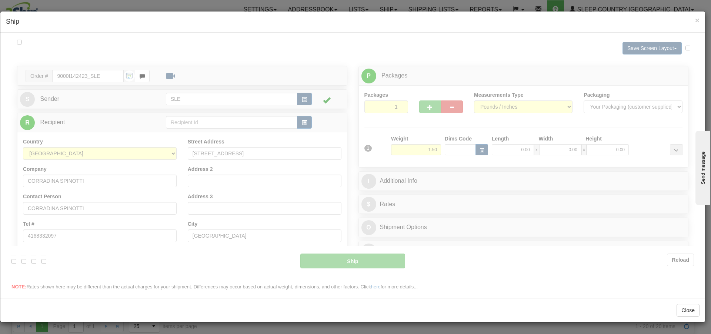
scroll to position [0, 0]
type input "13:04"
type input "16:00"
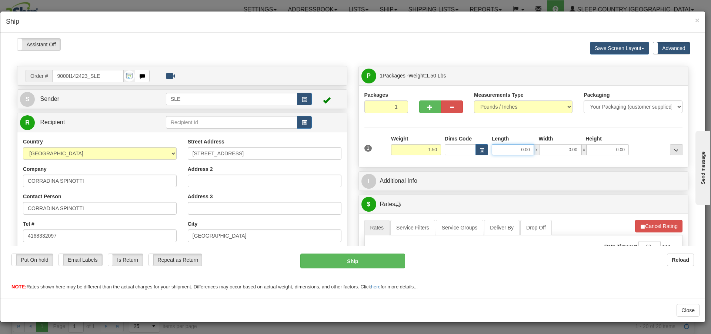
click at [519, 149] on input "0.00" at bounding box center [513, 149] width 42 height 11
type input "15.00"
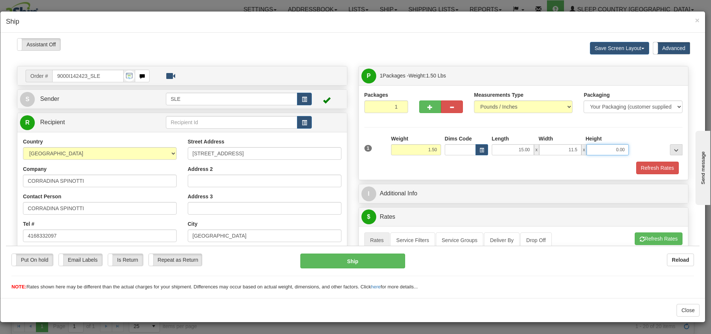
type input "11.50"
type input "0.00"
click at [570, 150] on input "11.50" at bounding box center [560, 149] width 42 height 11
type input "11.25"
type input "20.75"
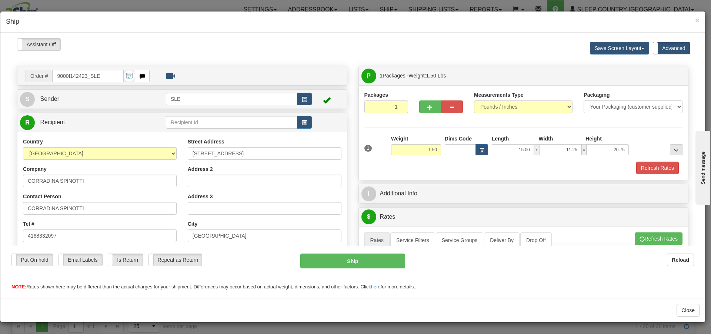
click at [518, 170] on div "Refresh Rates" at bounding box center [524, 167] width 322 height 13
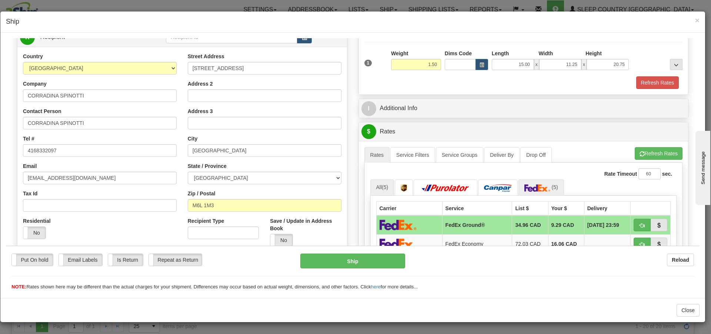
scroll to position [111, 0]
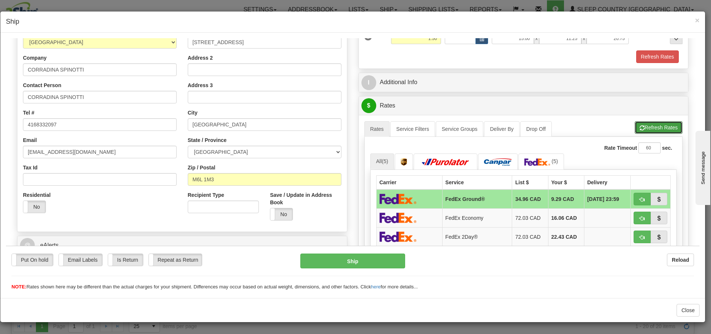
drag, startPoint x: 644, startPoint y: 127, endPoint x: 637, endPoint y: 128, distance: 7.1
click at [644, 127] on button "Refresh Rates" at bounding box center [659, 127] width 48 height 13
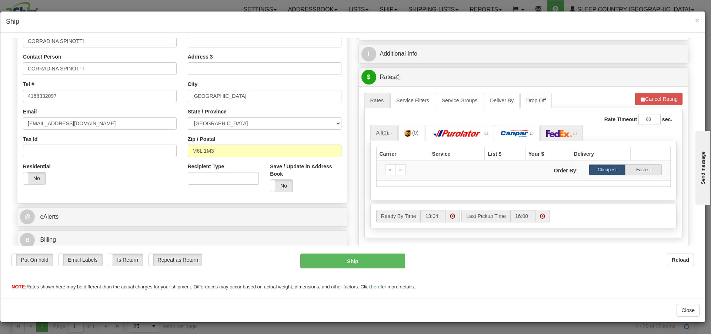
scroll to position [185, 0]
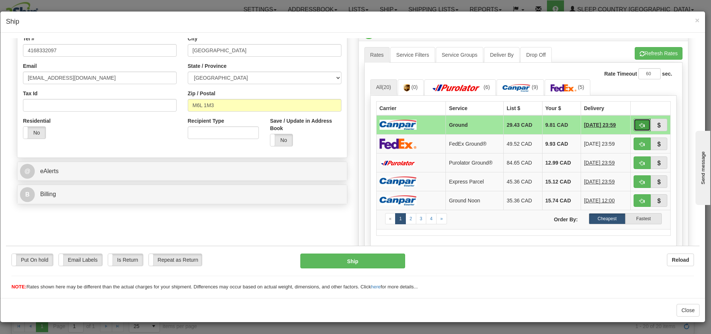
click at [640, 127] on span "button" at bounding box center [642, 125] width 5 height 5
type input "1"
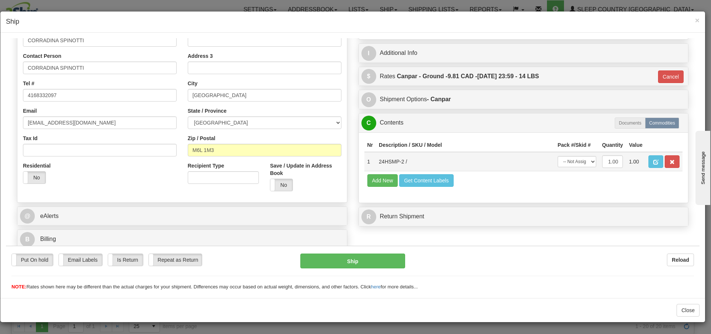
scroll to position [140, 0]
click at [576, 161] on select "-- Not Assigned -- Package 1" at bounding box center [577, 161] width 39 height 11
select select "0"
click at [558, 156] on select "-- Not Assigned -- Package 1" at bounding box center [577, 161] width 39 height 11
click at [363, 256] on button "Ship" at bounding box center [352, 260] width 104 height 15
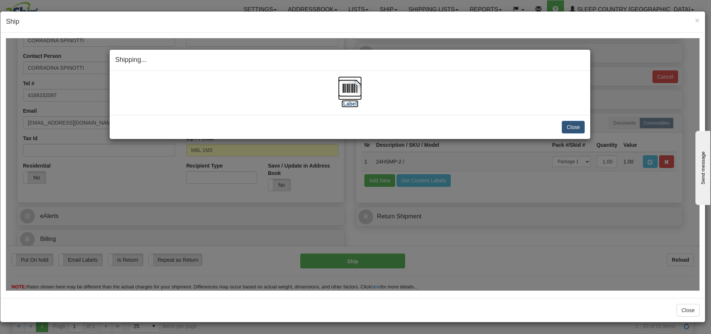
click at [344, 101] on label "[Label]" at bounding box center [350, 103] width 17 height 7
click at [579, 127] on button "Close" at bounding box center [573, 126] width 23 height 13
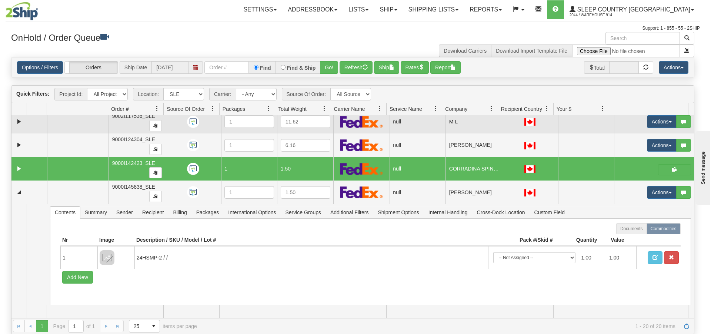
scroll to position [0, 0]
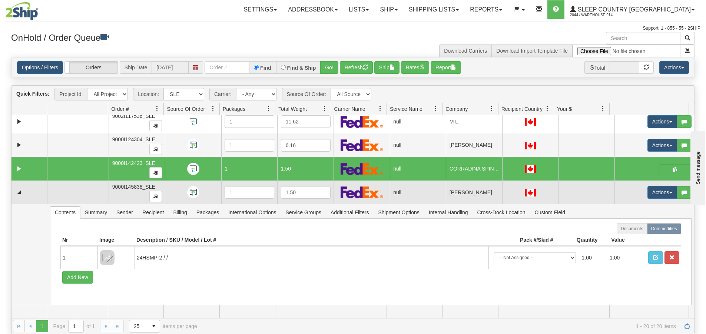
click at [50, 189] on td at bounding box center [78, 192] width 62 height 24
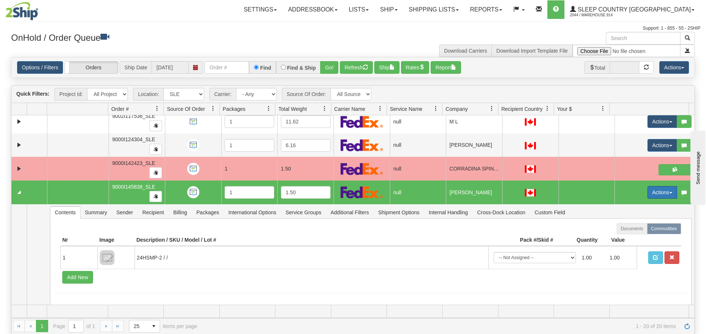
click at [660, 191] on button "Actions" at bounding box center [662, 192] width 30 height 13
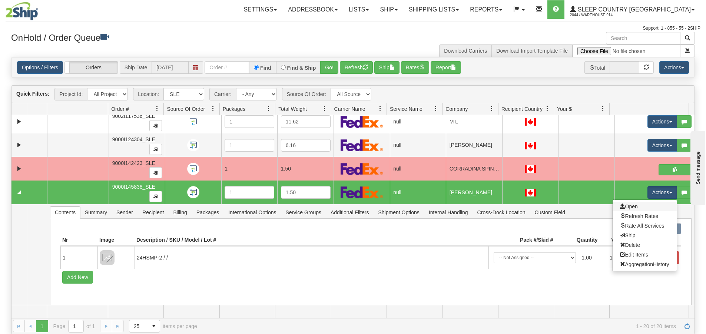
click at [641, 203] on link "Open" at bounding box center [644, 206] width 64 height 10
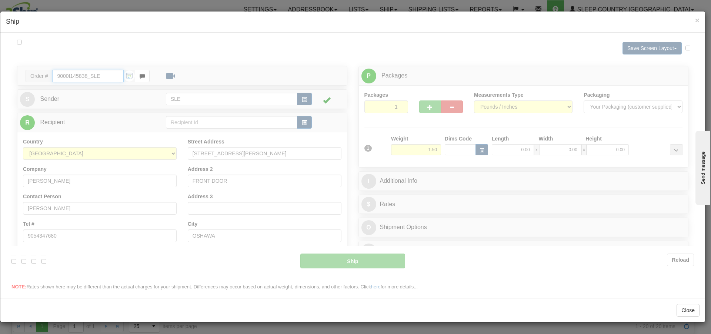
type input "13:08"
type input "16:00"
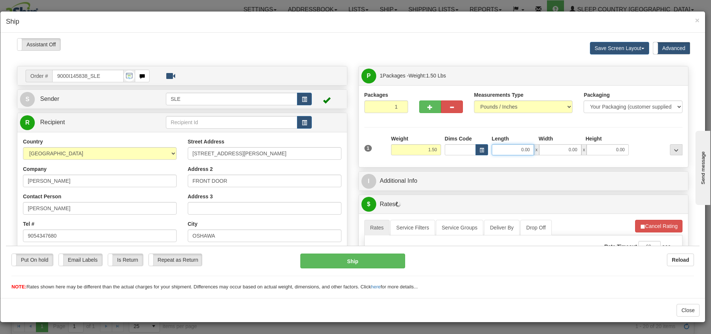
click at [516, 149] on input "0.00" at bounding box center [513, 149] width 42 height 11
type input "15.00"
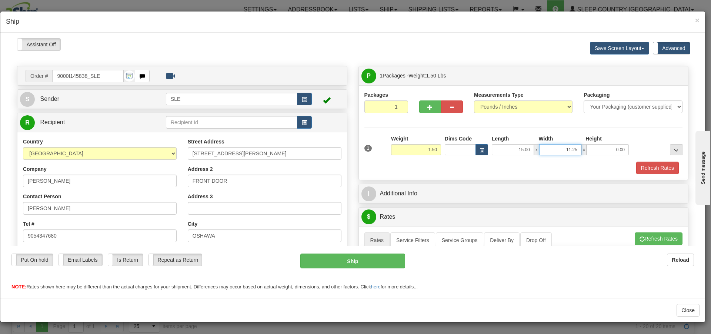
type input "11.25"
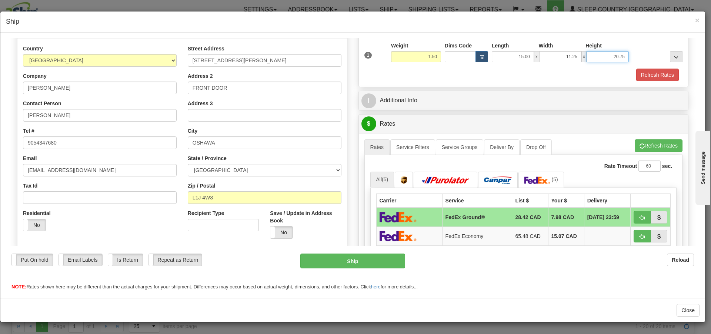
scroll to position [111, 0]
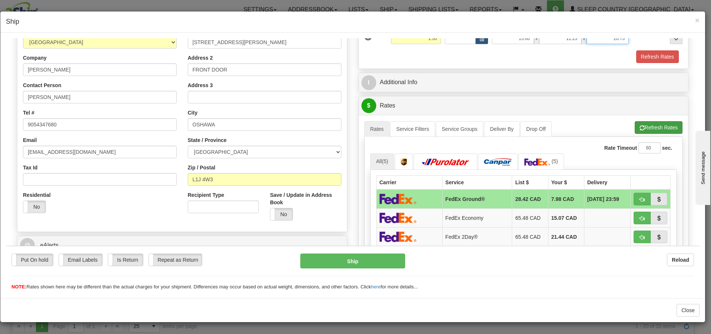
type input "20.75"
click at [661, 127] on button "Refresh Rates" at bounding box center [659, 127] width 48 height 13
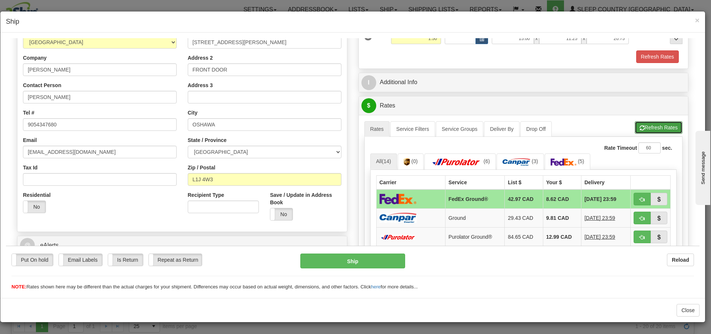
click at [646, 124] on button "Refresh Rates" at bounding box center [659, 127] width 48 height 13
click at [640, 197] on span "button" at bounding box center [642, 199] width 5 height 5
type input "92"
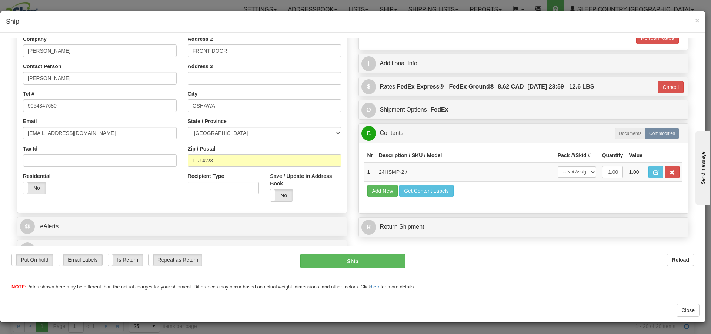
scroll to position [140, 0]
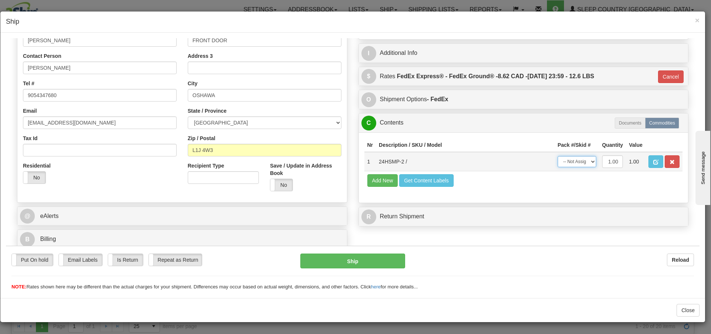
click at [579, 159] on select "-- Not Assigned -- Package 1" at bounding box center [577, 161] width 39 height 11
select select "0"
click at [558, 156] on select "-- Not Assigned -- Package 1" at bounding box center [577, 161] width 39 height 11
click at [386, 257] on button "Ship" at bounding box center [352, 260] width 104 height 15
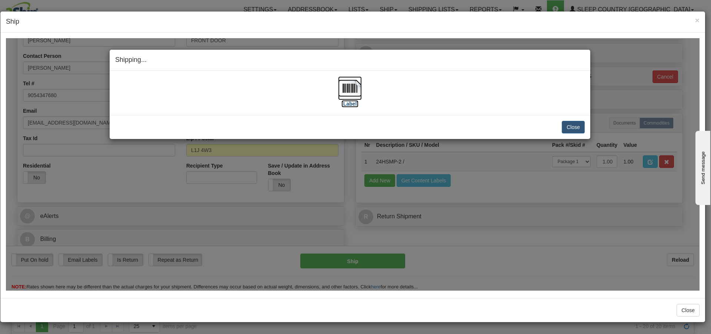
click at [353, 106] on label "[Label]" at bounding box center [350, 103] width 17 height 7
click at [582, 122] on button "Close" at bounding box center [573, 126] width 23 height 13
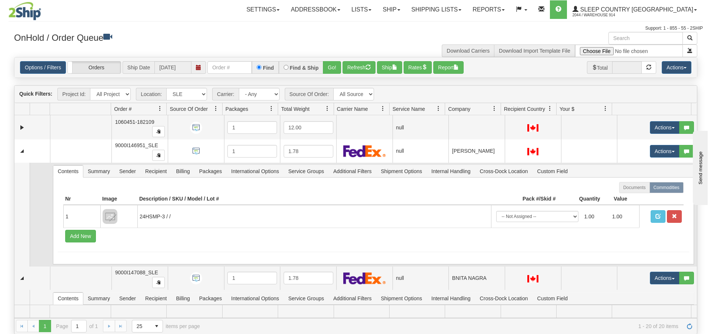
scroll to position [399, 0]
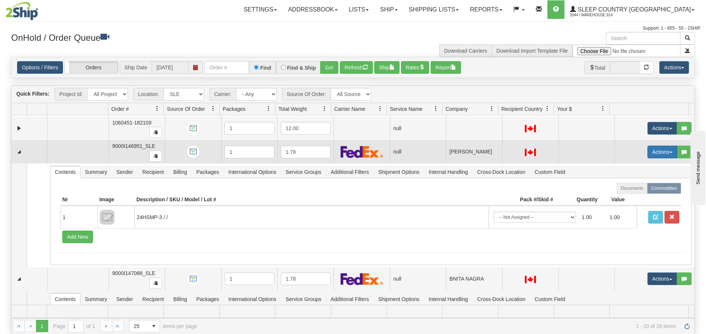
click at [654, 151] on button "Actions" at bounding box center [662, 152] width 30 height 13
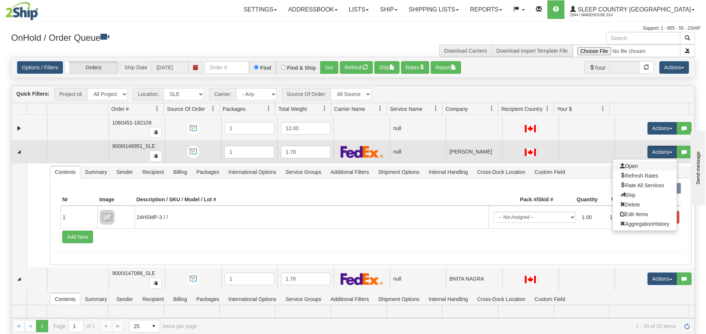
click at [640, 164] on link "Open" at bounding box center [644, 166] width 64 height 10
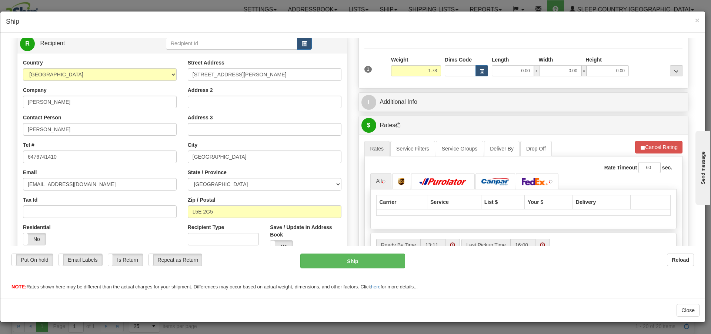
scroll to position [74, 0]
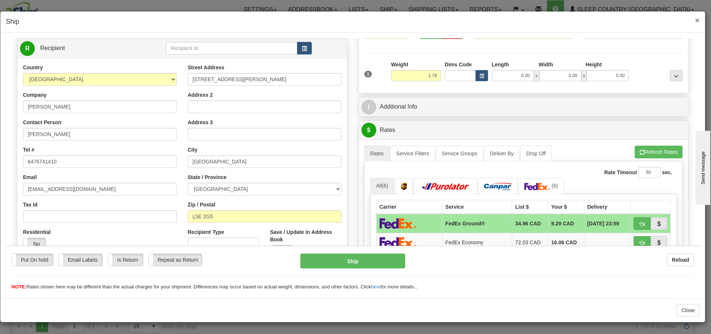
click at [697, 19] on span "×" at bounding box center [697, 20] width 4 height 9
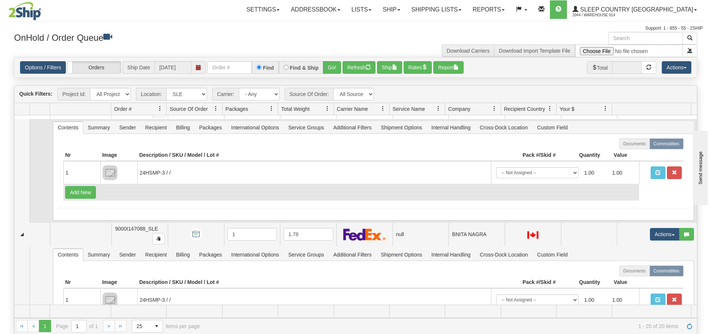
scroll to position [377, 0]
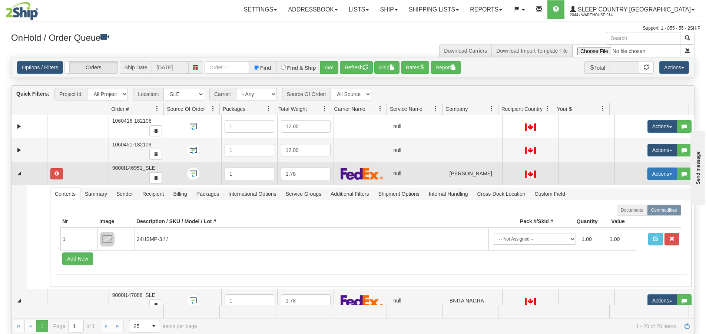
click at [656, 175] on button "Actions" at bounding box center [662, 173] width 30 height 13
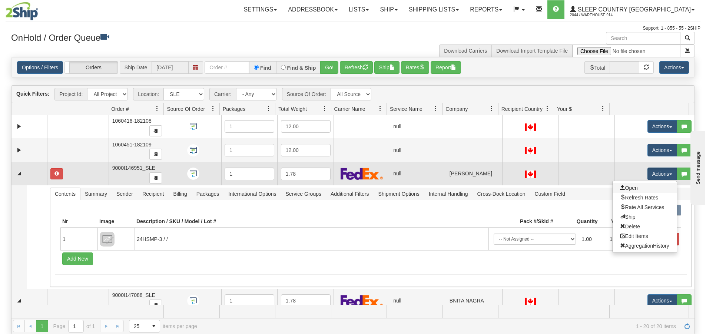
click at [636, 191] on link "Open" at bounding box center [644, 188] width 64 height 10
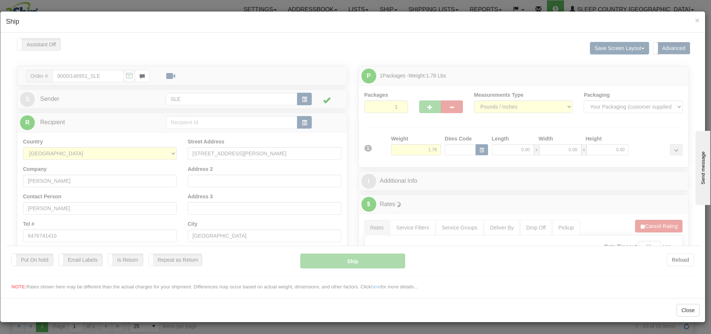
scroll to position [0, 0]
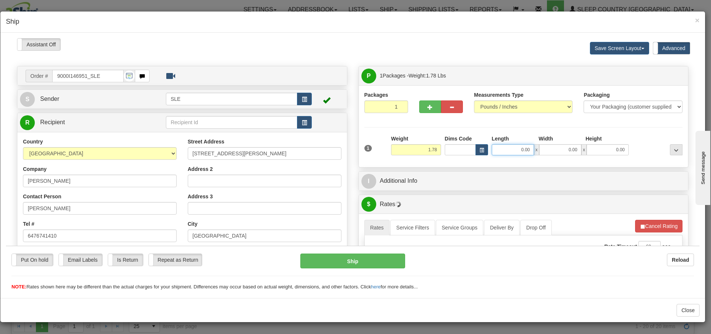
click at [517, 149] on input "0.00" at bounding box center [513, 149] width 42 height 11
type input "16.25"
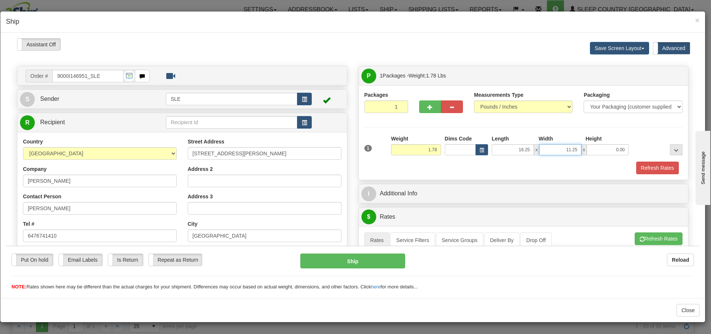
type input "11.25"
type input "20.75"
click at [532, 170] on div "Refresh Rates" at bounding box center [524, 167] width 322 height 13
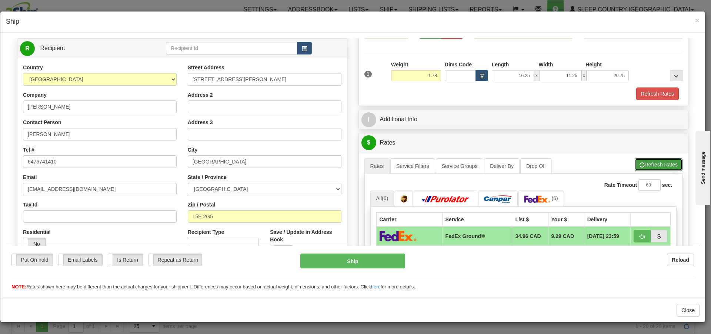
click at [644, 163] on button "Refresh Rates" at bounding box center [659, 164] width 48 height 13
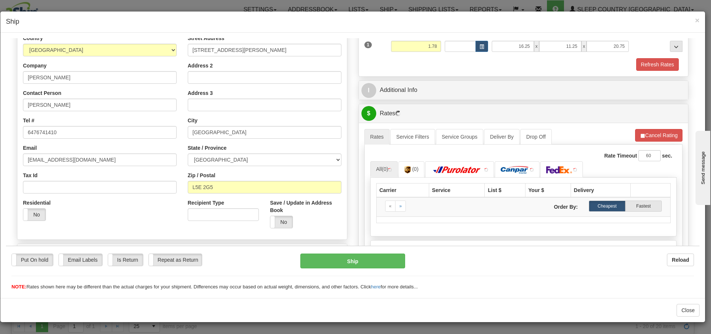
scroll to position [148, 0]
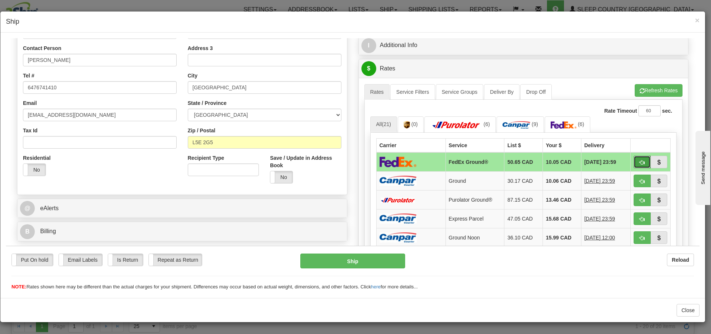
click at [640, 161] on span "button" at bounding box center [642, 162] width 5 height 5
type input "92"
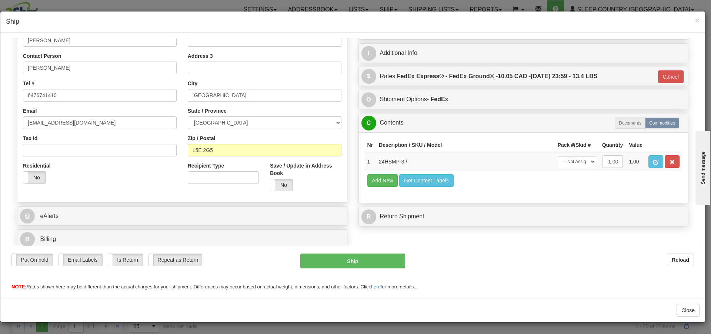
scroll to position [140, 0]
click at [599, 162] on td "1.00" at bounding box center [612, 160] width 27 height 19
click at [589, 161] on select "-- Not Assigned -- Package 1" at bounding box center [577, 161] width 39 height 11
select select "0"
click at [558, 156] on select "-- Not Assigned -- Package 1" at bounding box center [577, 161] width 39 height 11
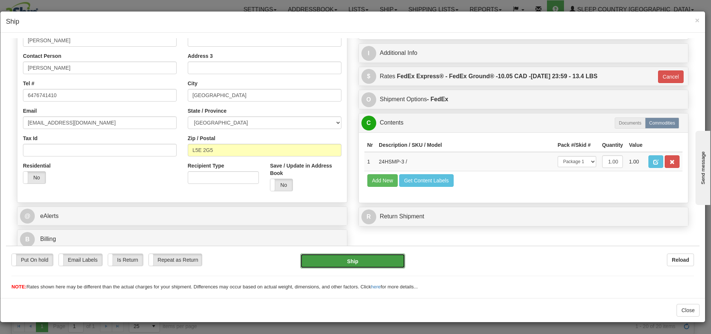
click at [398, 257] on button "Ship" at bounding box center [352, 260] width 104 height 15
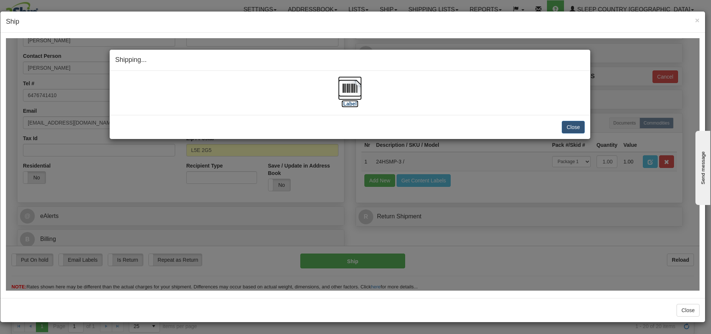
click at [350, 101] on label "[Label]" at bounding box center [350, 103] width 17 height 7
click at [573, 124] on button "Close" at bounding box center [573, 126] width 23 height 13
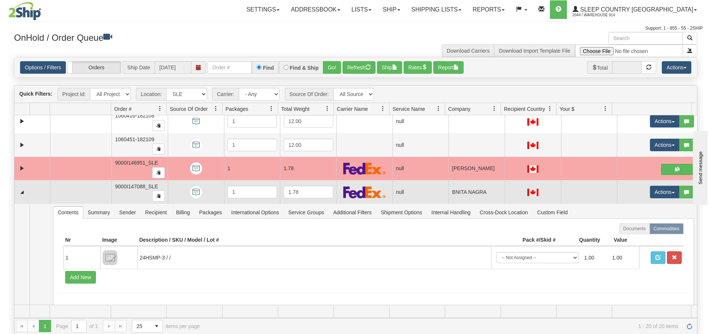
scroll to position [385, 0]
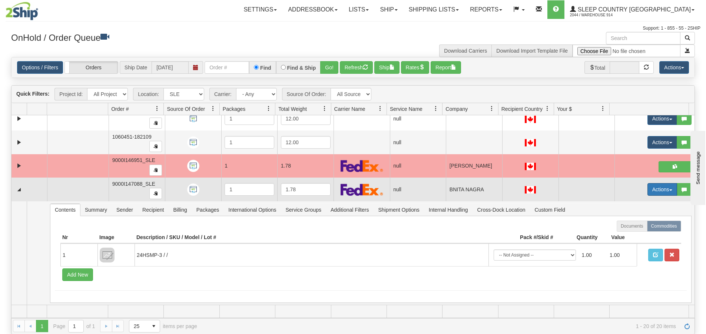
click at [651, 193] on button "Actions" at bounding box center [662, 189] width 30 height 13
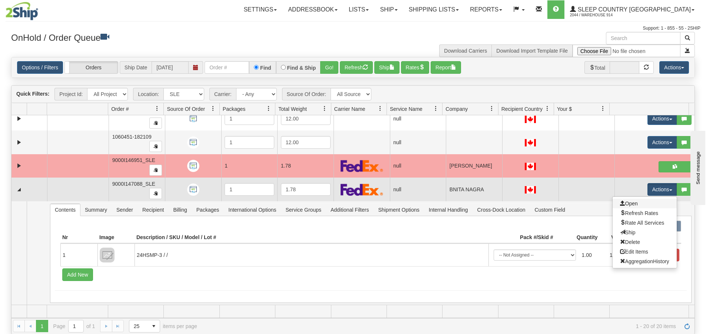
click at [650, 201] on link "Open" at bounding box center [644, 204] width 64 height 10
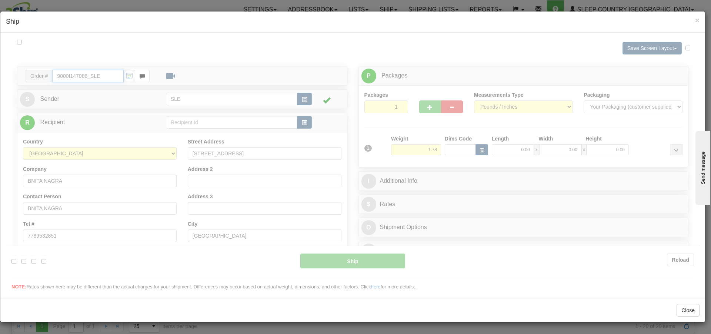
type input "13:13"
type input "16:00"
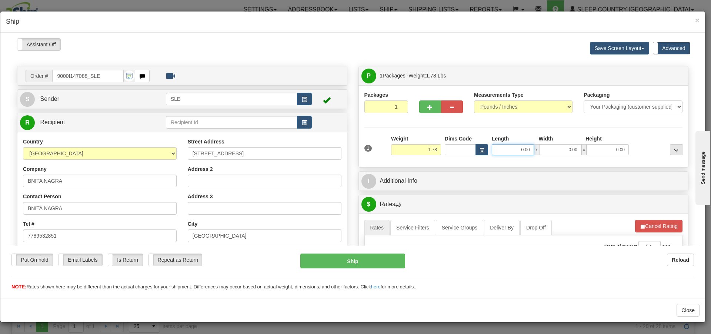
click at [520, 146] on input "0.00" at bounding box center [513, 149] width 42 height 11
type input "16.25"
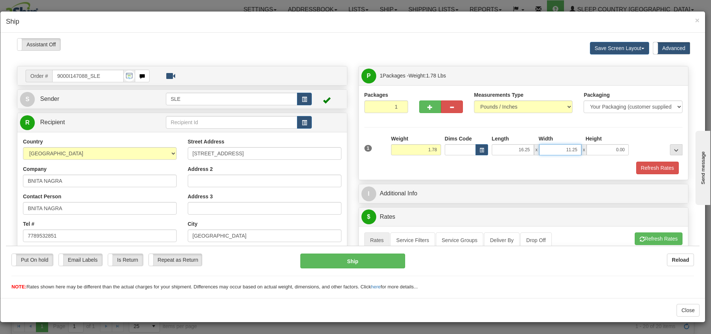
type input "11.25"
type input "0"
type input "1"
type input "20.75"
drag, startPoint x: 632, startPoint y: 234, endPoint x: 630, endPoint y: 228, distance: 6.9
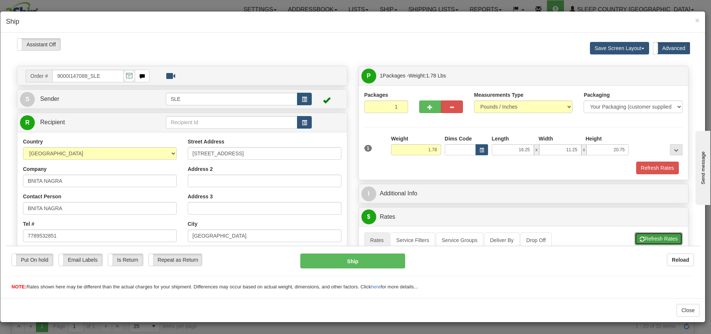
click at [635, 234] on button "Refresh Rates" at bounding box center [659, 238] width 48 height 13
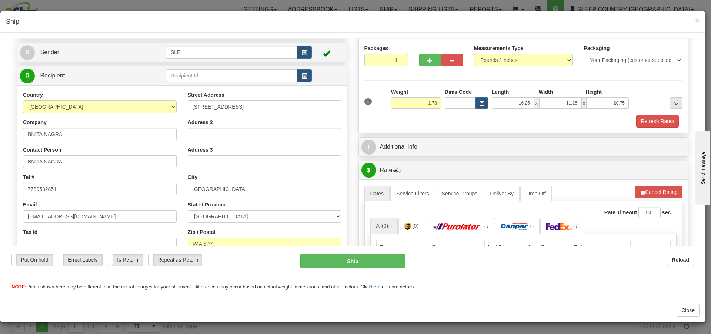
scroll to position [148, 0]
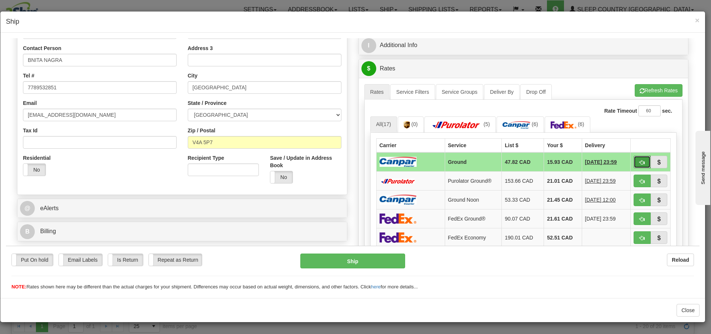
click at [640, 161] on span "button" at bounding box center [642, 162] width 5 height 5
type input "1"
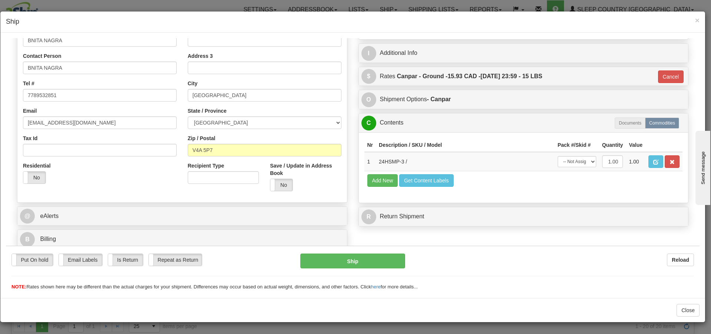
scroll to position [140, 0]
click at [584, 162] on select "-- Not Assigned -- Package 1" at bounding box center [577, 161] width 39 height 11
select select "0"
click at [558, 156] on select "-- Not Assigned -- Package 1" at bounding box center [577, 161] width 39 height 11
click at [341, 267] on button "Ship" at bounding box center [352, 260] width 104 height 15
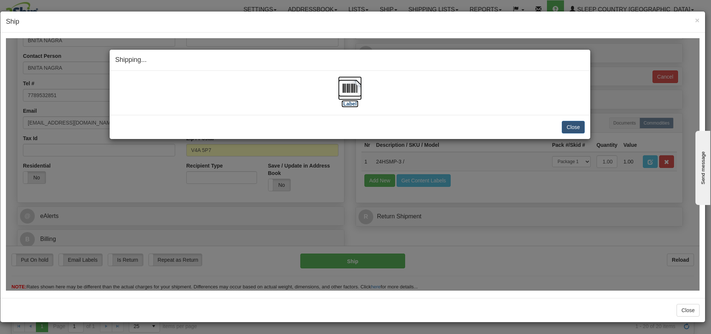
click at [356, 87] on img at bounding box center [350, 88] width 24 height 24
click at [571, 122] on button "Close" at bounding box center [573, 126] width 23 height 13
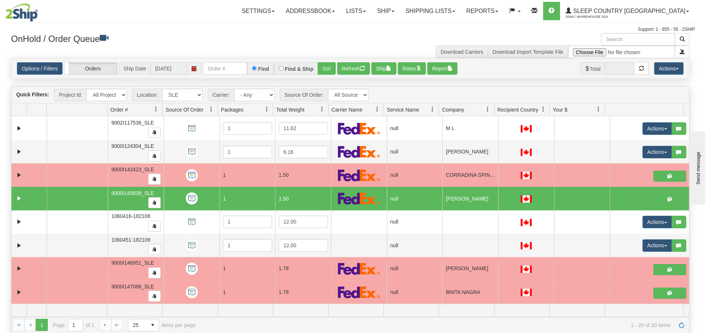
scroll to position [0, 0]
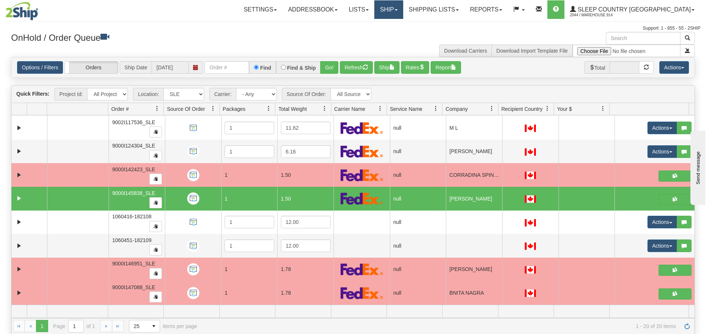
click at [403, 8] on link "Ship" at bounding box center [388, 9] width 29 height 19
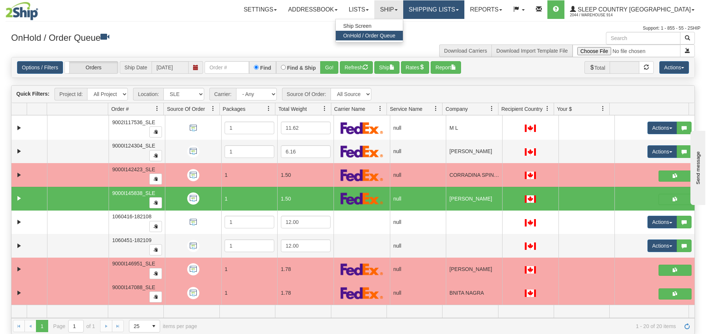
click at [457, 9] on link "Shipping lists" at bounding box center [433, 9] width 61 height 19
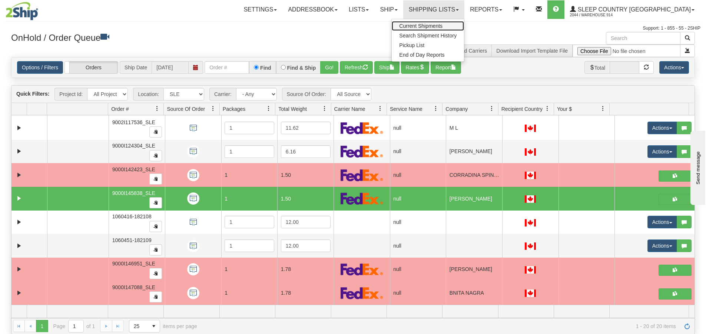
click at [442, 24] on span "Current Shipments" at bounding box center [420, 26] width 43 height 6
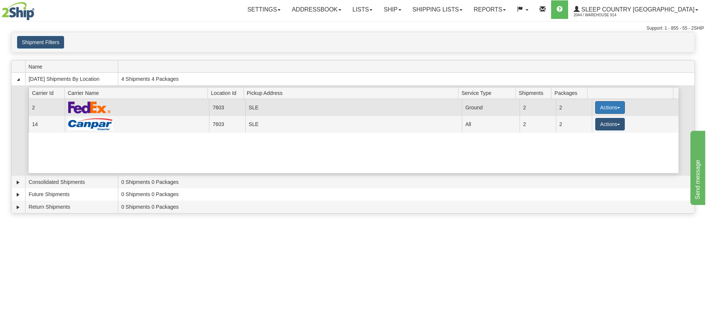
click at [601, 105] on button "Actions" at bounding box center [610, 107] width 30 height 13
click at [581, 127] on link "Close" at bounding box center [594, 131] width 59 height 10
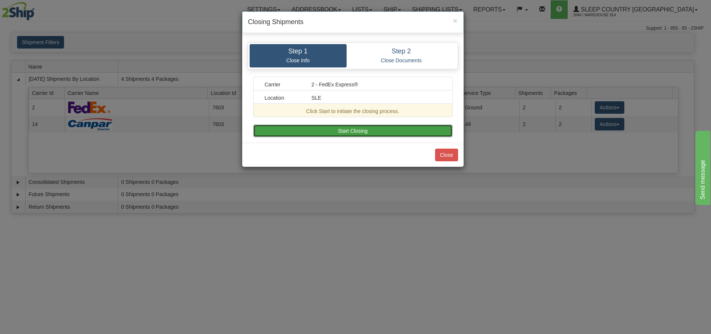
click at [329, 136] on button "Start Closing" at bounding box center [352, 130] width 199 height 13
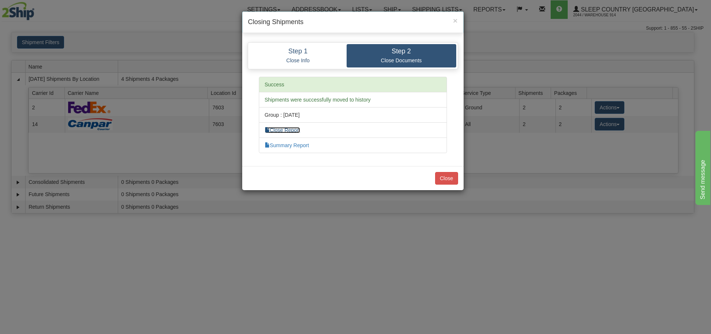
click at [272, 129] on link "Close Report" at bounding box center [283, 130] width 36 height 6
click at [450, 177] on button "Close" at bounding box center [446, 178] width 23 height 13
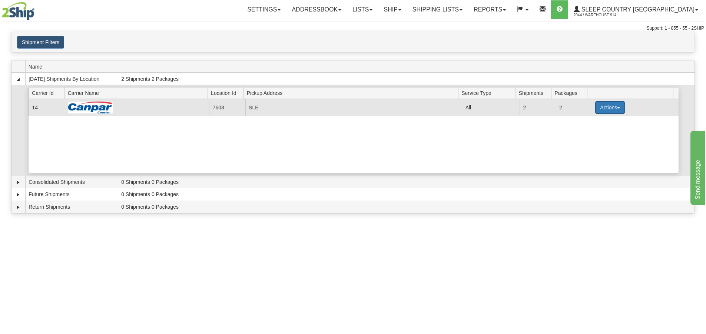
click at [602, 111] on button "Actions" at bounding box center [610, 107] width 30 height 13
click at [589, 130] on span "Close" at bounding box center [580, 130] width 17 height 5
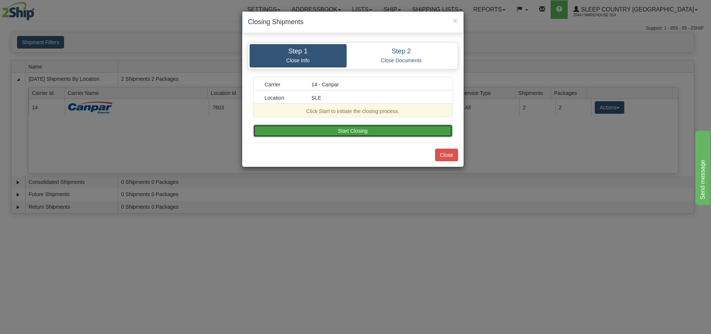
click at [405, 132] on button "Start Closing" at bounding box center [352, 130] width 199 height 13
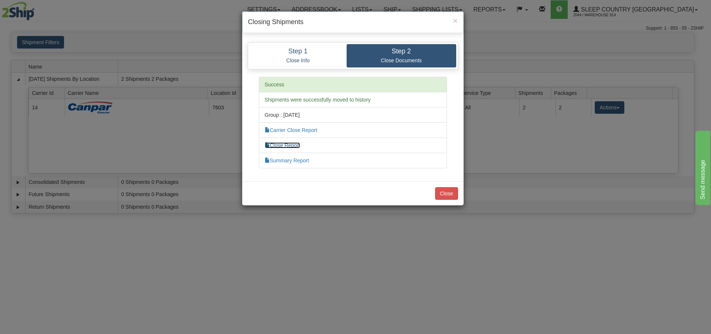
click at [291, 144] on link "Close Report" at bounding box center [283, 145] width 36 height 6
click at [442, 196] on button "Close" at bounding box center [446, 193] width 23 height 13
